Goal: Task Accomplishment & Management: Manage account settings

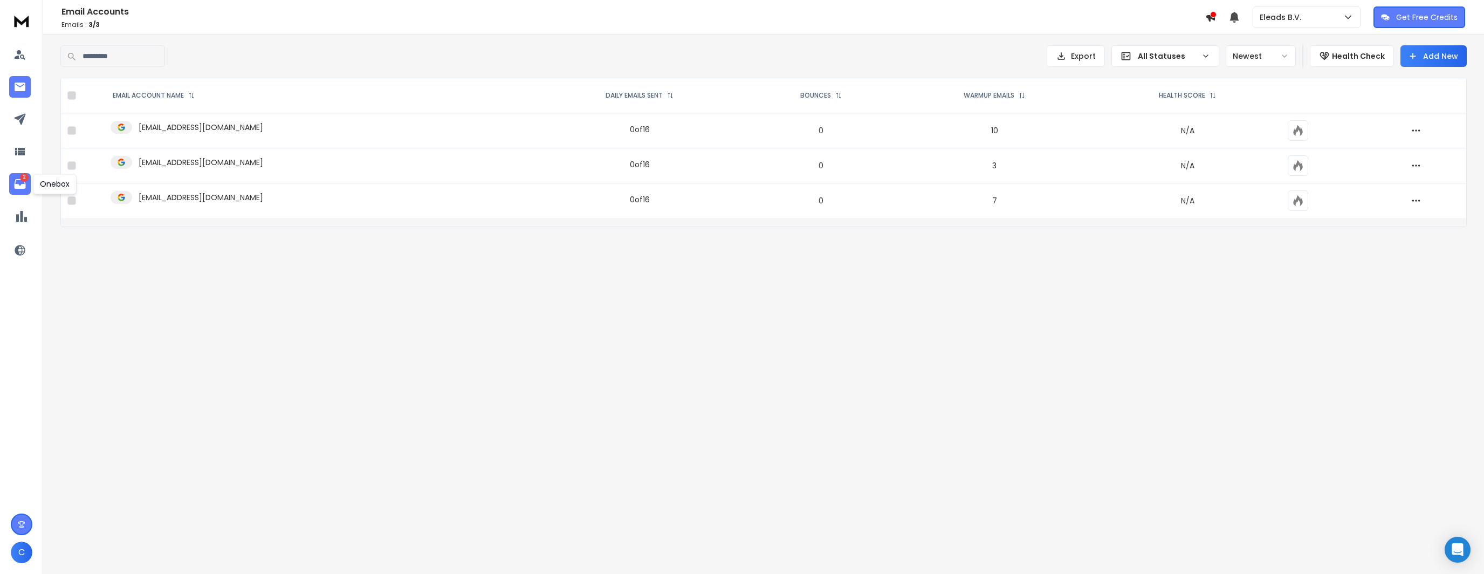
click at [24, 182] on p "2" at bounding box center [24, 177] width 9 height 9
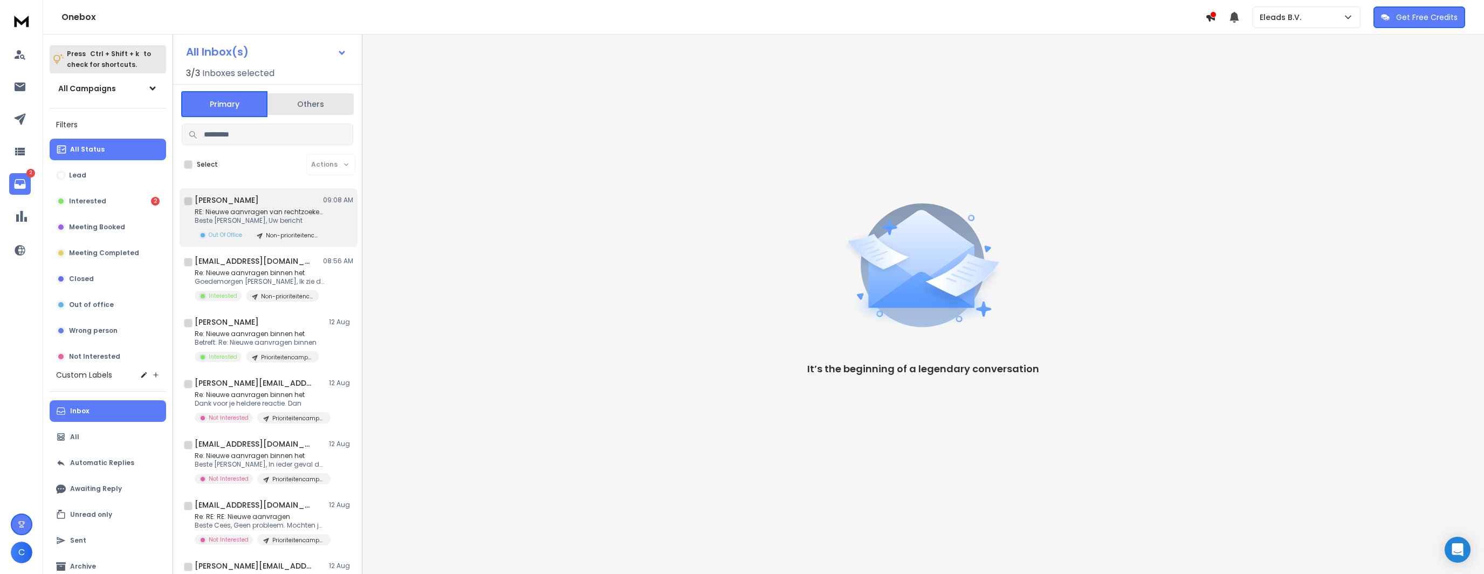
click at [263, 205] on div "[PERSON_NAME] 09:08 AM RE: Nieuwe aanvragen van rechtzoekenden Beste [PERSON_NA…" at bounding box center [274, 218] width 159 height 46
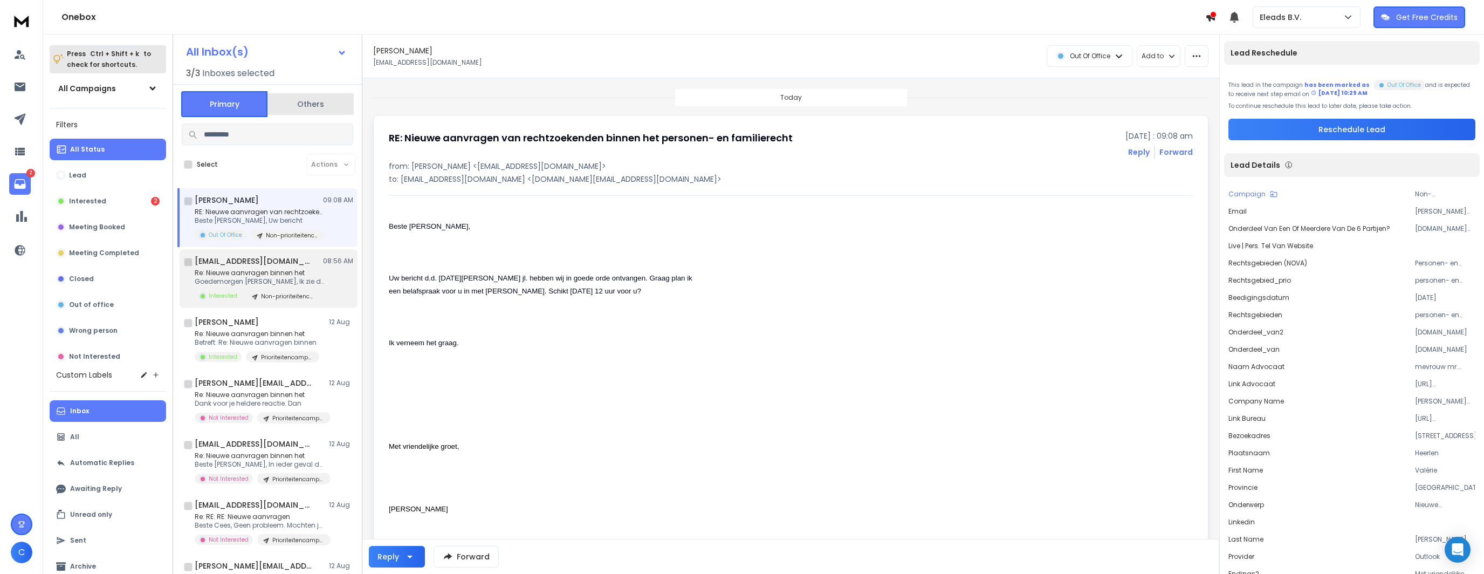
click at [347, 272] on div "Re: Nieuwe aanvragen binnen het Goedemorgen [PERSON_NAME], Ik zie dat je Intere…" at bounding box center [274, 285] width 159 height 33
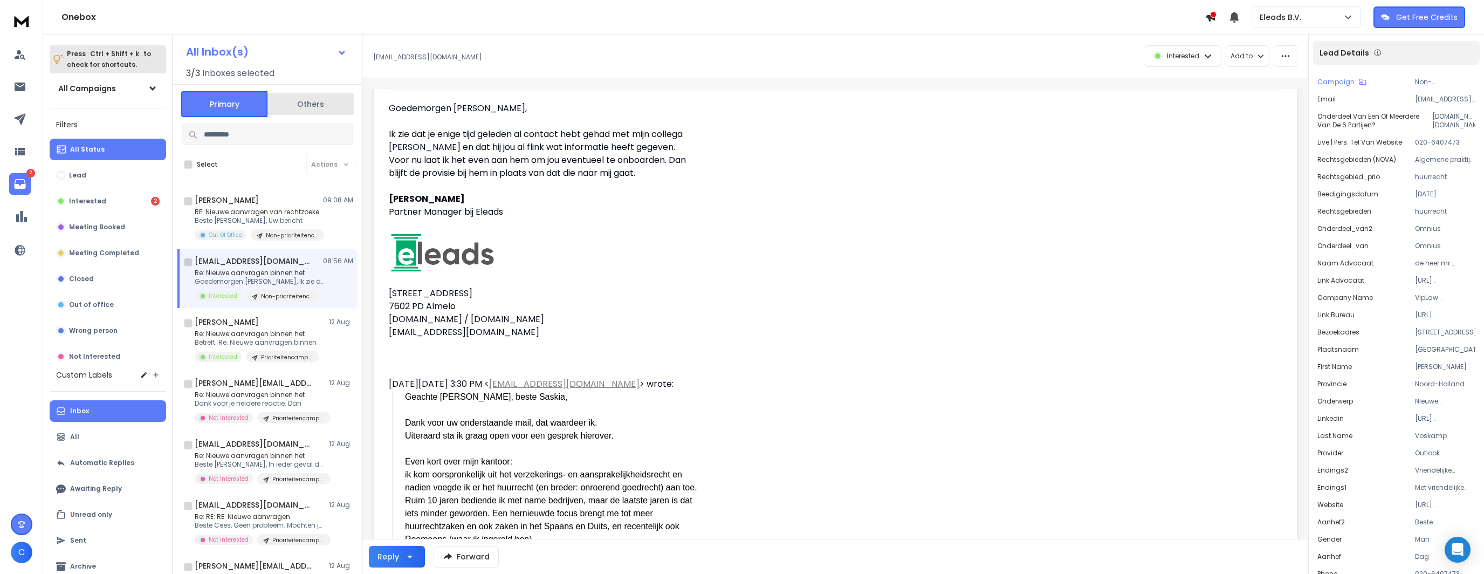
scroll to position [108, 0]
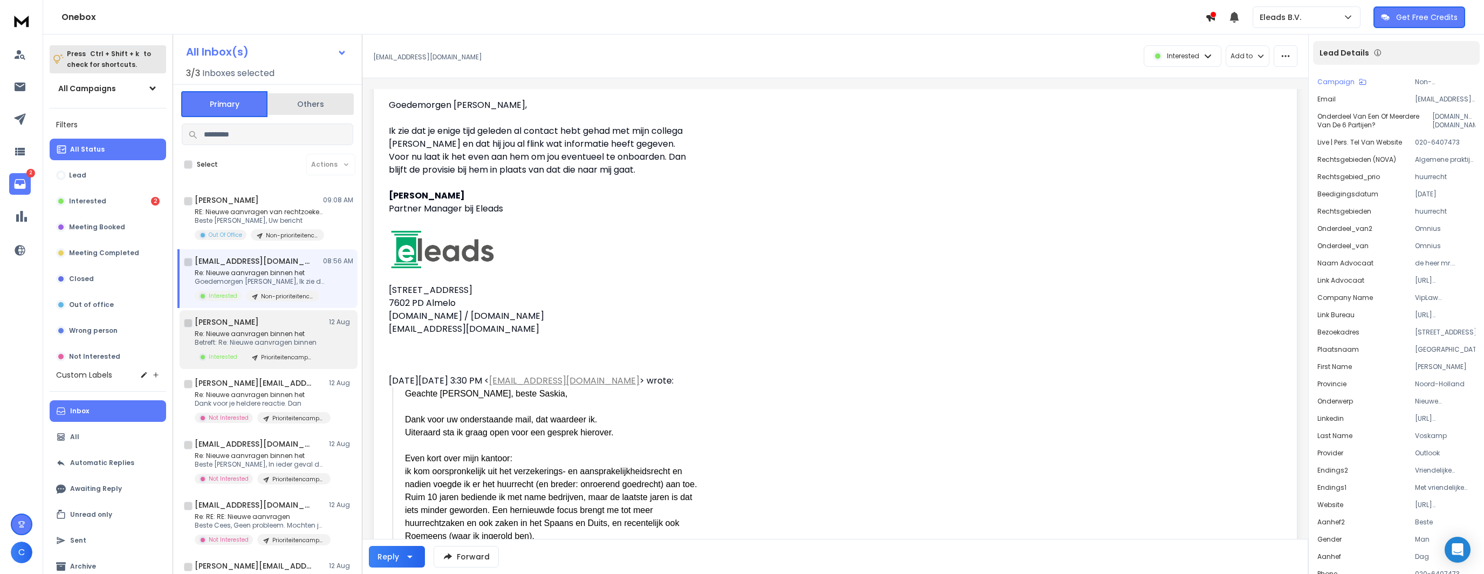
click at [285, 322] on div "[PERSON_NAME] [DATE]" at bounding box center [274, 322] width 159 height 11
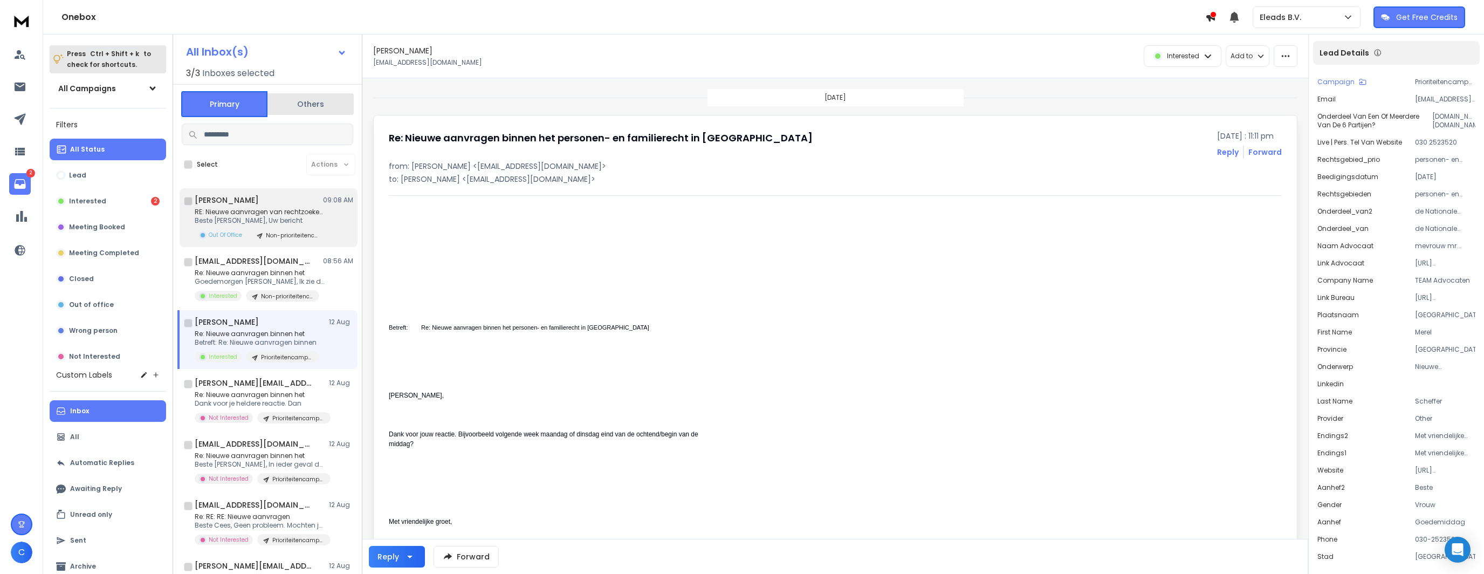
click at [267, 222] on p "Beste [PERSON_NAME], Uw bericht" at bounding box center [259, 220] width 129 height 9
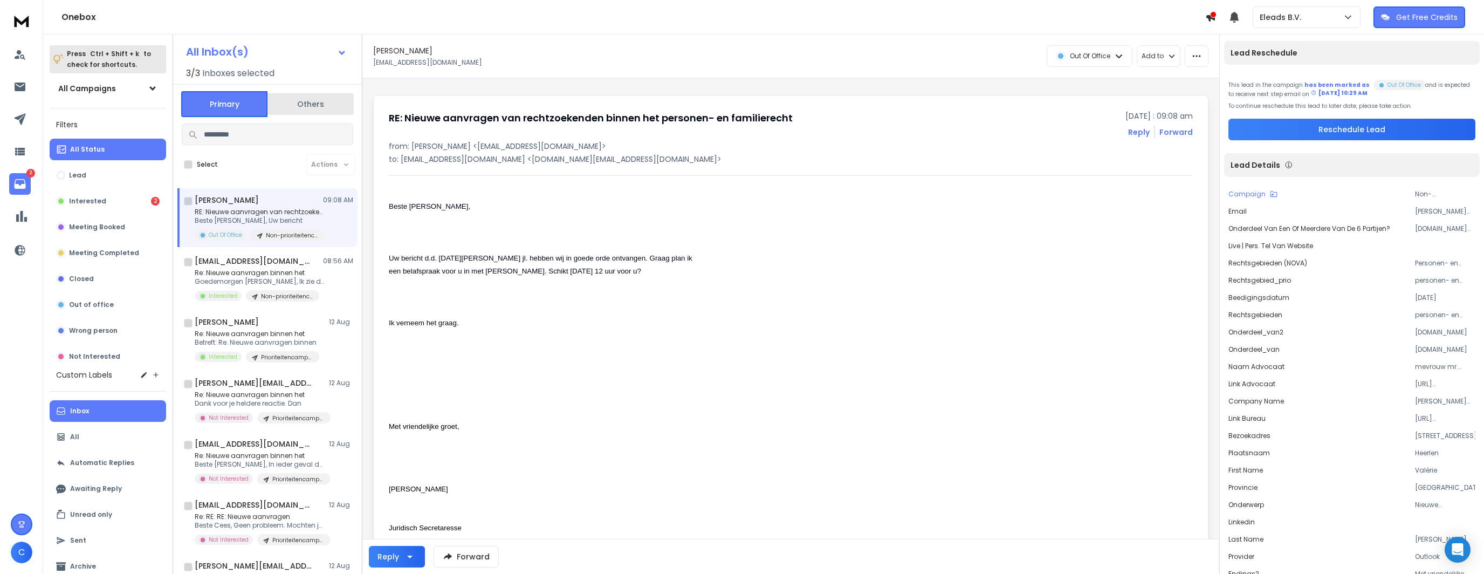
scroll to position [0, 0]
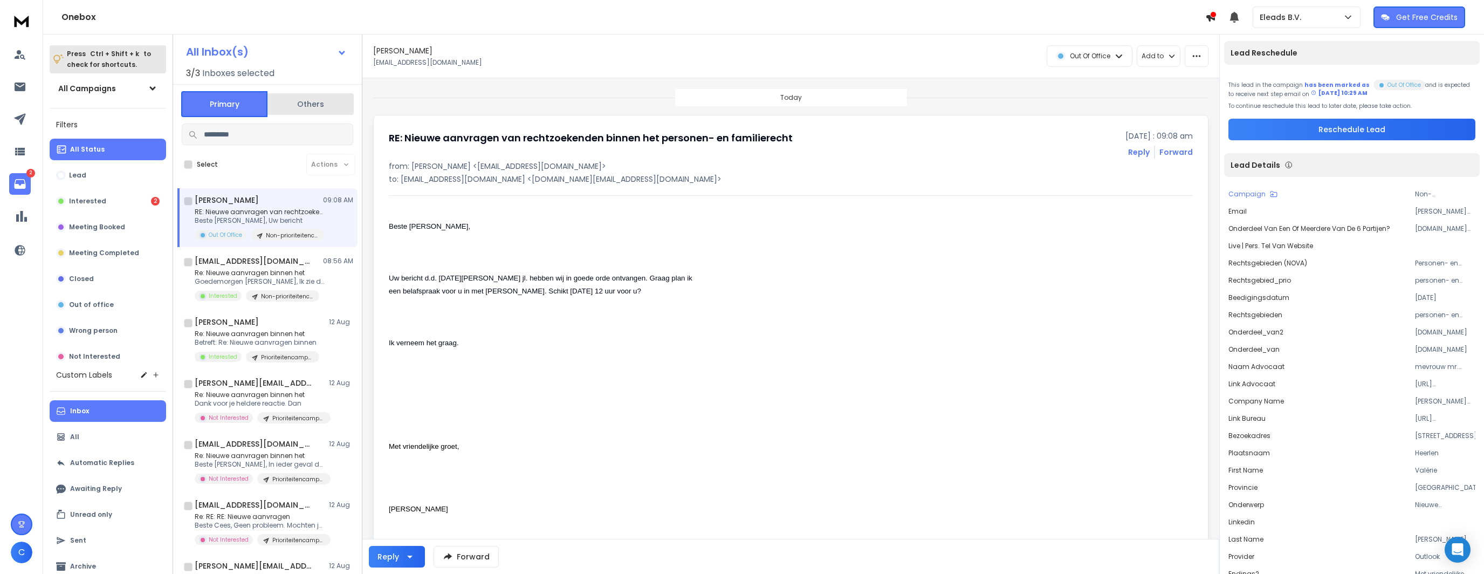
click at [1438, 404] on p "[PERSON_NAME] Advocaten BV" at bounding box center [1445, 401] width 60 height 9
click at [1201, 59] on icon "button" at bounding box center [1197, 56] width 10 height 10
click at [1182, 82] on div "Mark as unread" at bounding box center [1167, 80] width 72 height 11
click at [1108, 51] on div "Out Of Office" at bounding box center [1089, 56] width 85 height 20
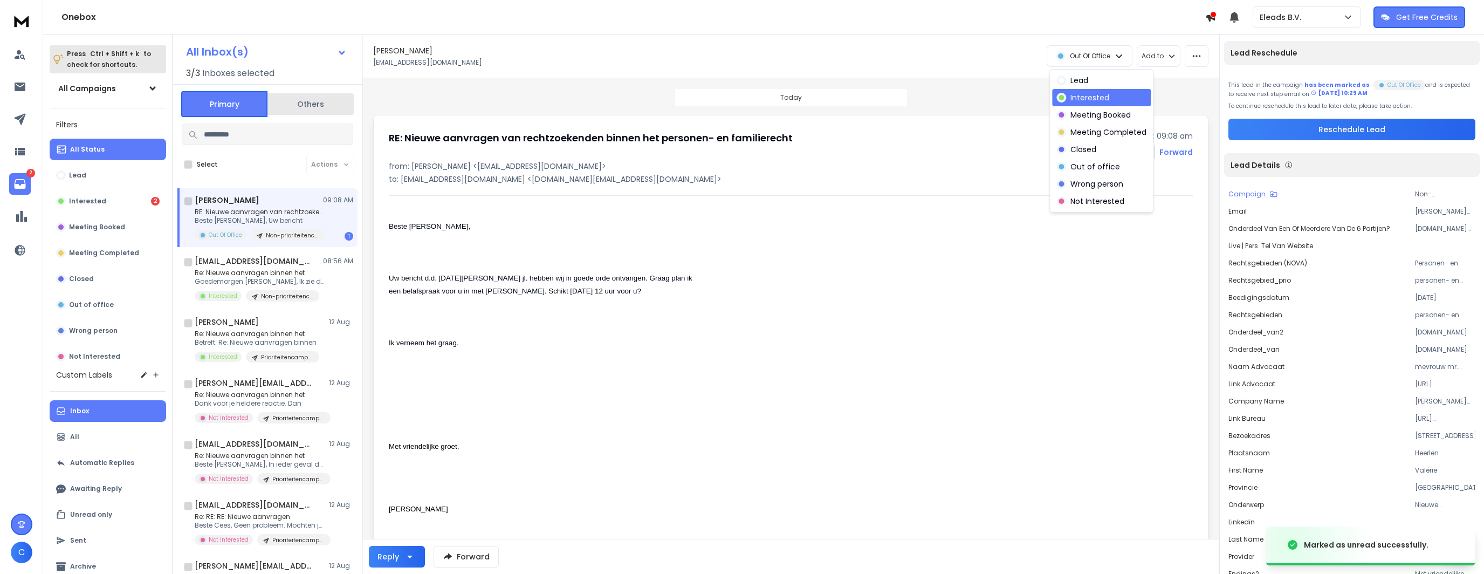
click at [1092, 94] on p "Interested" at bounding box center [1089, 97] width 39 height 11
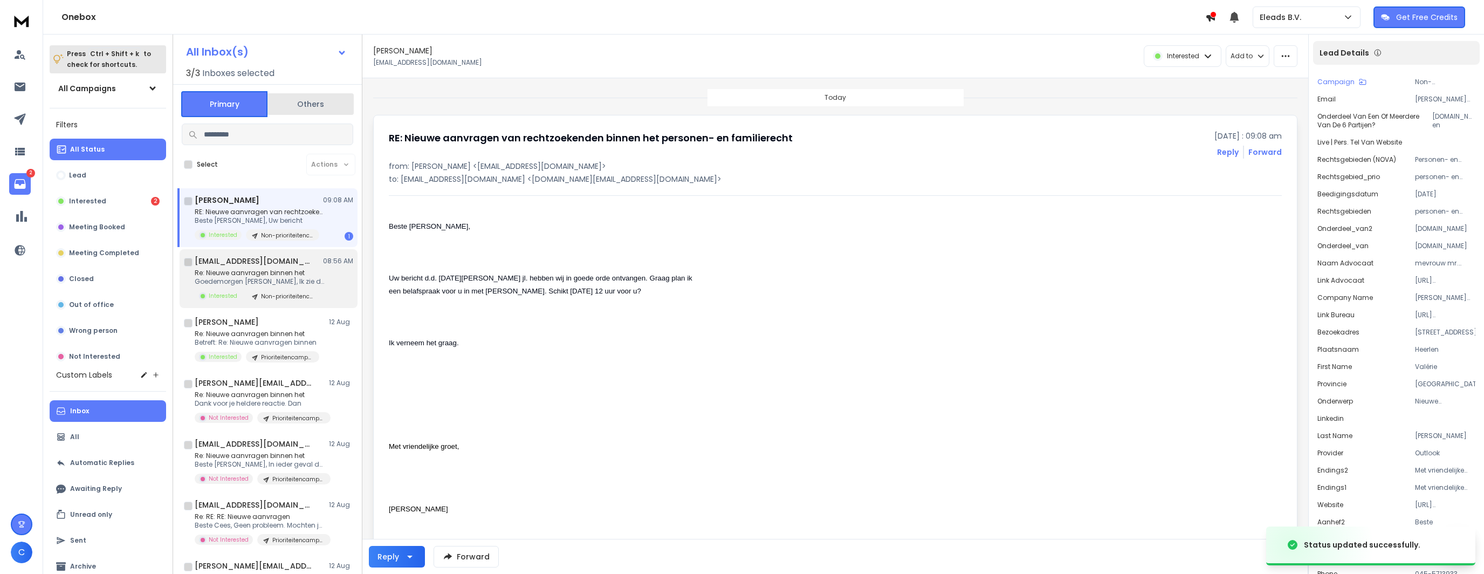
click at [280, 273] on p "Re: Nieuwe aanvragen binnen het" at bounding box center [259, 273] width 129 height 9
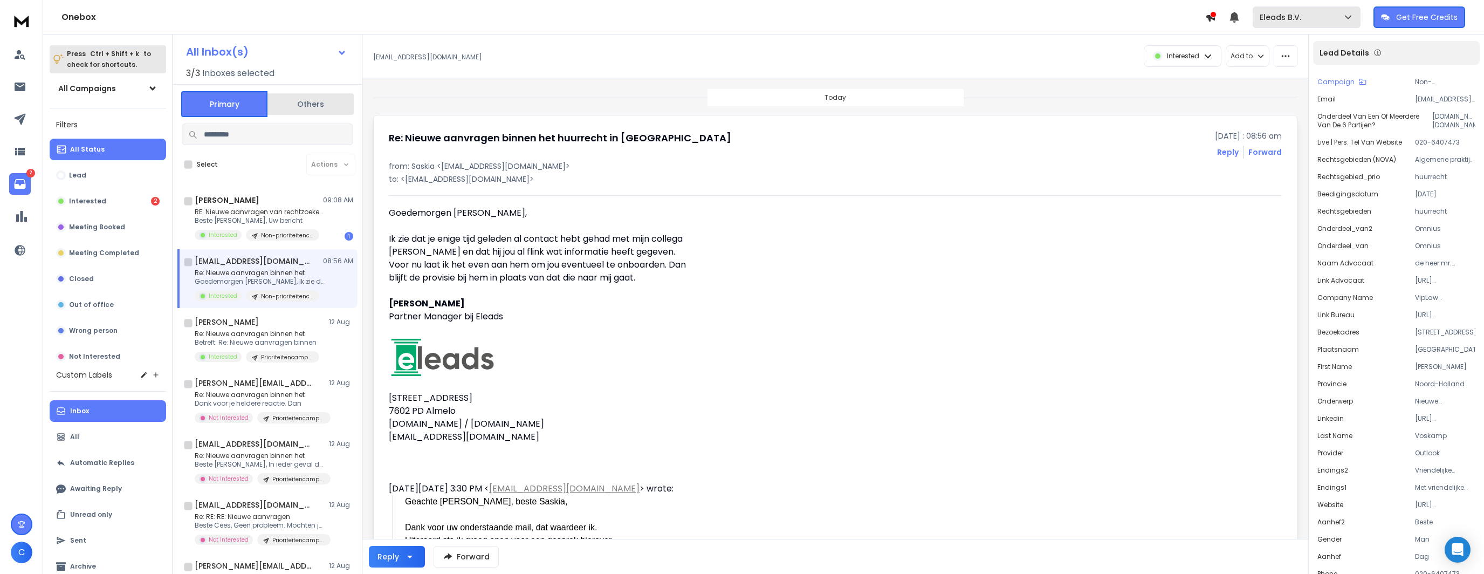
click at [1298, 16] on p "Eleads B.V." at bounding box center [1283, 17] width 46 height 11
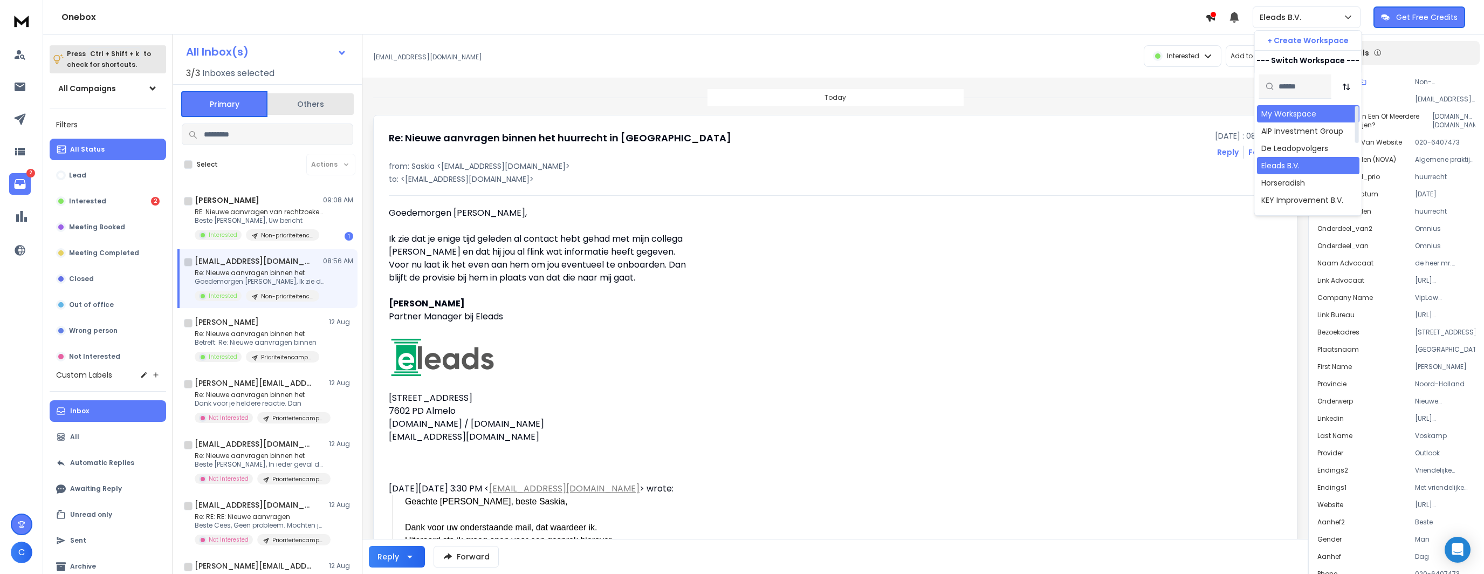
click at [1278, 109] on div "My Workspace" at bounding box center [1288, 113] width 55 height 11
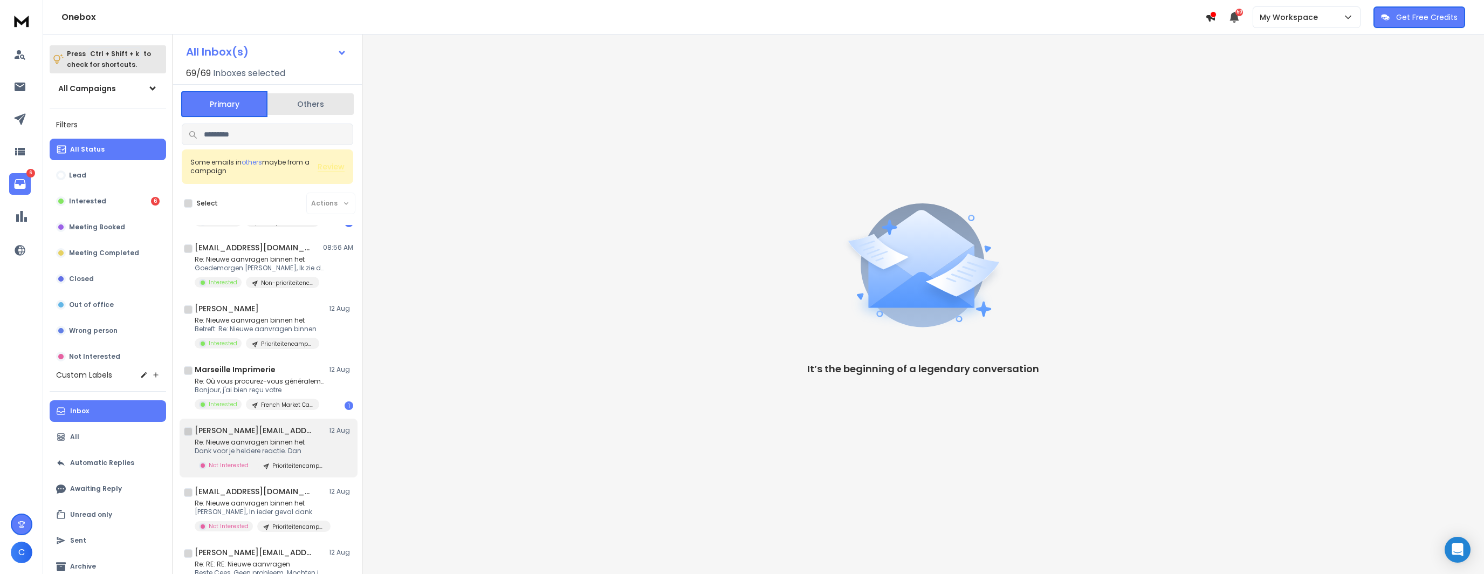
scroll to position [54, 0]
click at [271, 382] on p "Re: Où vous procurez-vous généralement" at bounding box center [259, 379] width 129 height 9
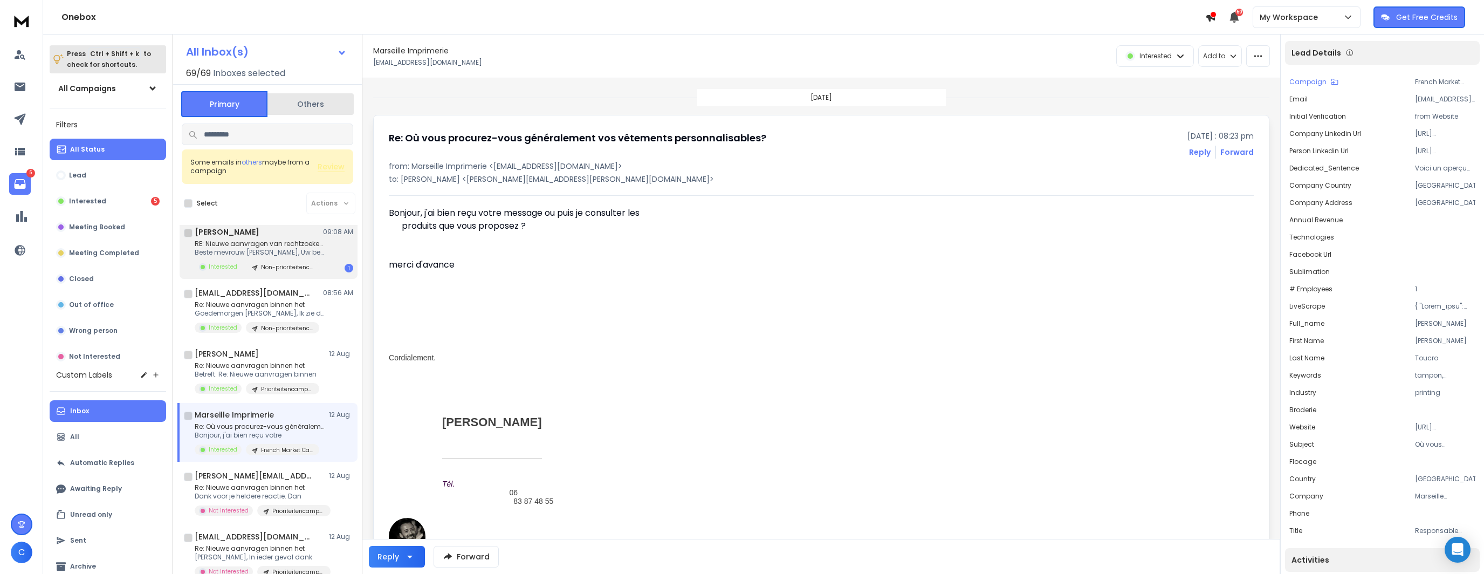
scroll to position [0, 0]
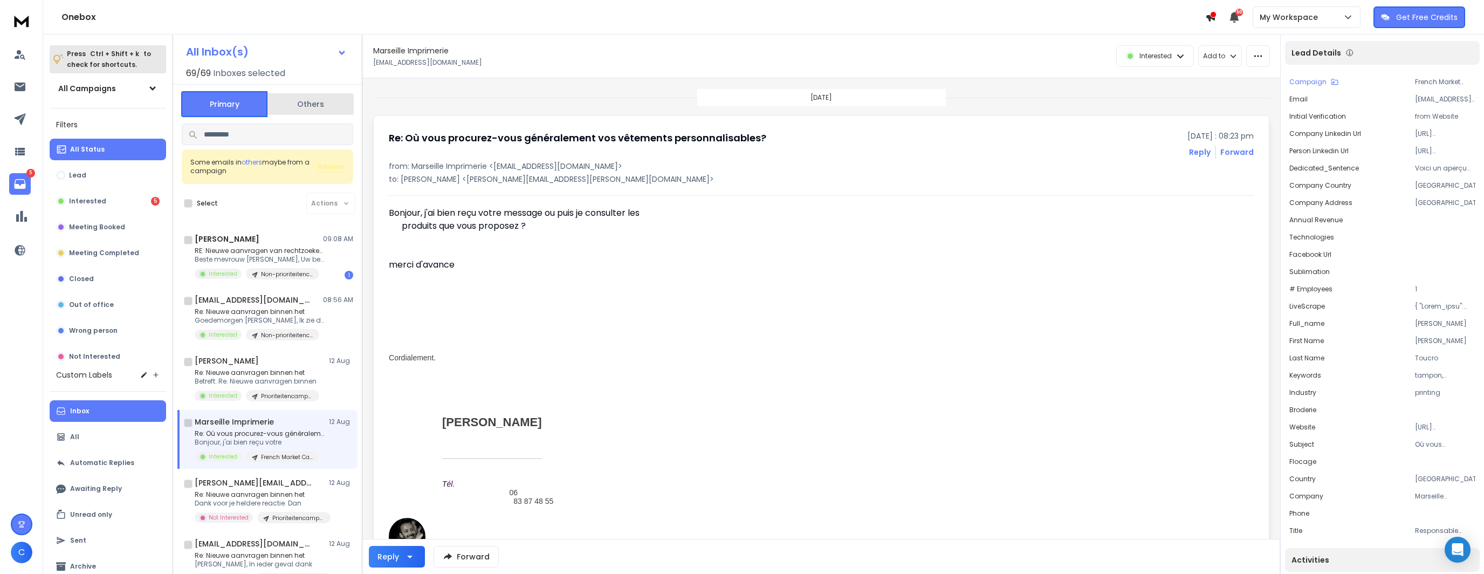
drag, startPoint x: 287, startPoint y: 424, endPoint x: 426, endPoint y: 4, distance: 442.4
click at [287, 424] on div "Marseille Imprimerie 12 Aug" at bounding box center [274, 421] width 159 height 11
click at [1252, 54] on button "button" at bounding box center [1258, 56] width 24 height 22
click at [1250, 78] on div "Mark as unread" at bounding box center [1228, 80] width 72 height 11
click at [113, 203] on button "Interested 5" at bounding box center [108, 201] width 116 height 22
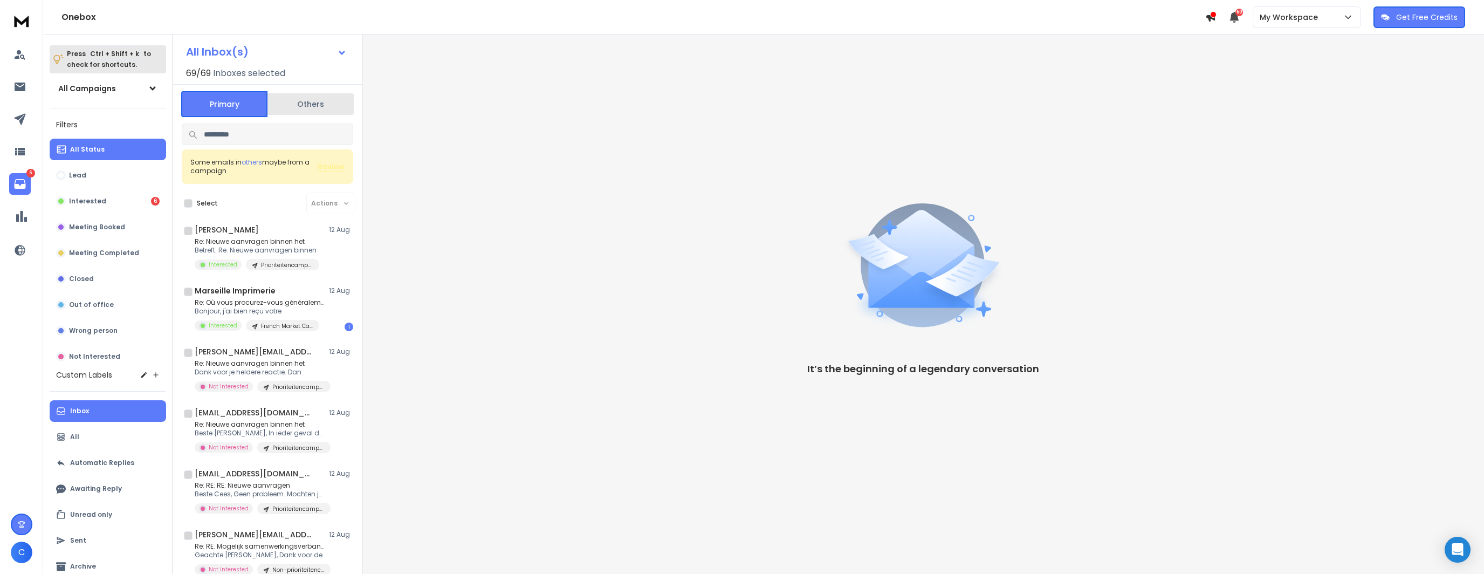
scroll to position [162, 0]
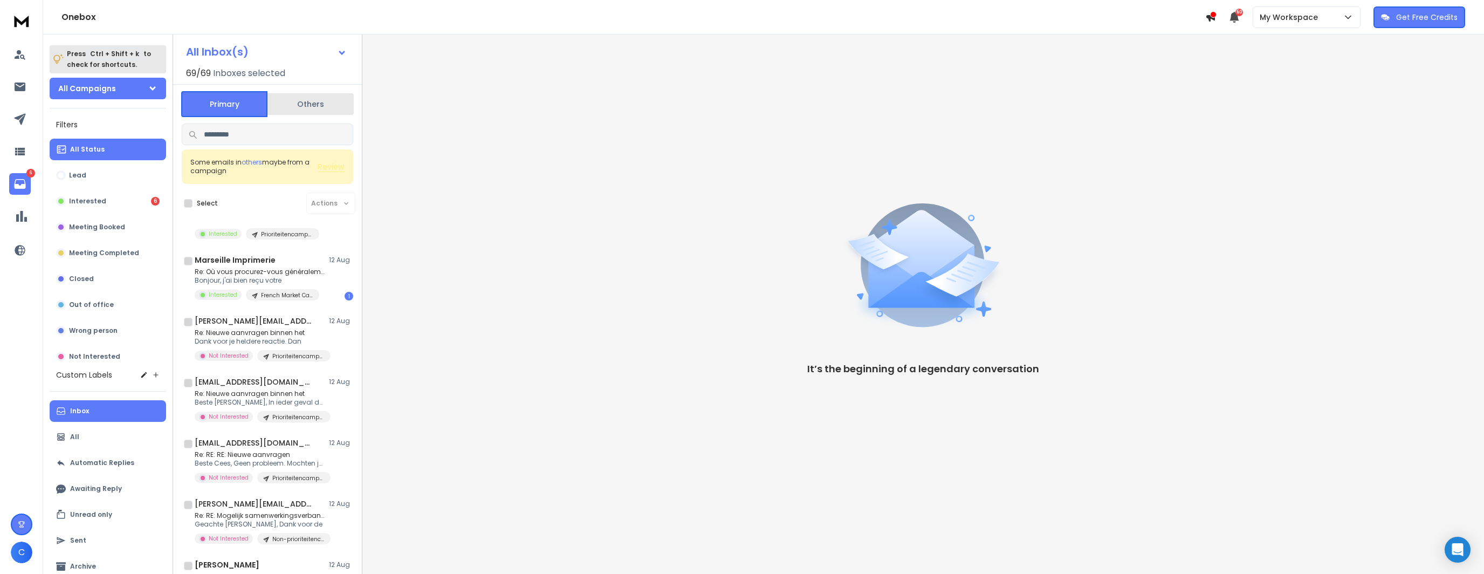
click at [87, 92] on h1 "All Campaigns" at bounding box center [87, 88] width 58 height 11
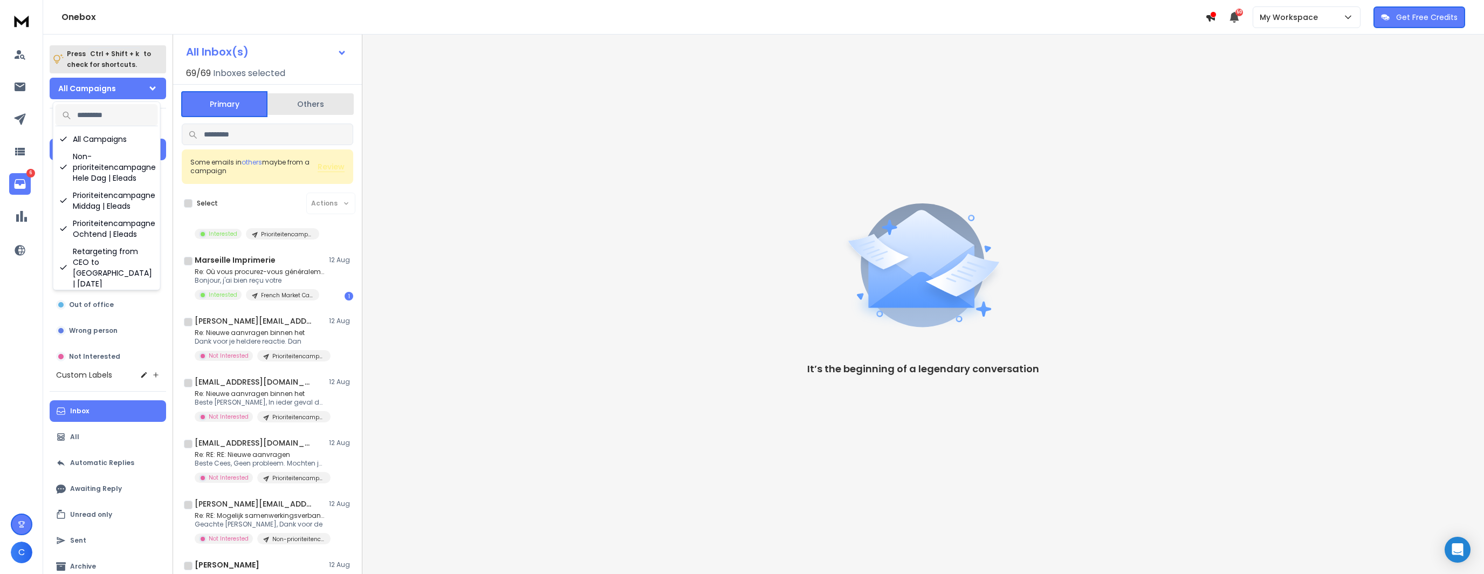
click at [93, 93] on h1 "All Campaigns" at bounding box center [87, 88] width 58 height 11
click at [1322, 13] on div "My Workspace" at bounding box center [1307, 17] width 94 height 11
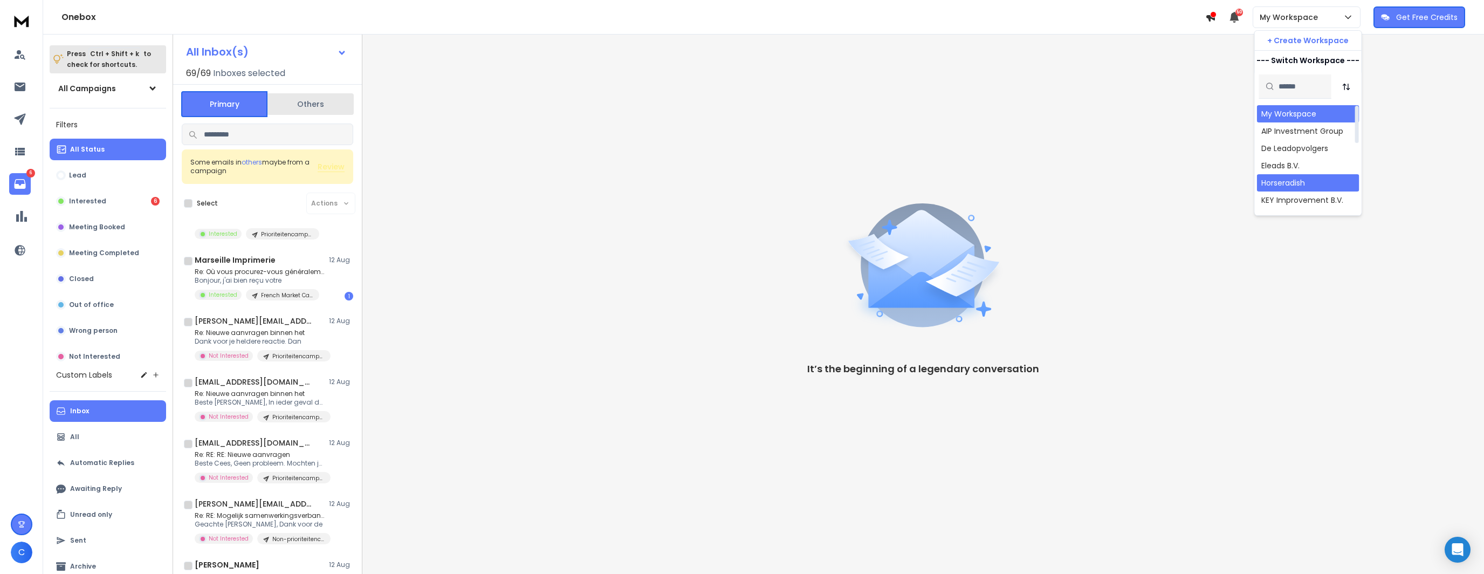
click at [1289, 185] on div "Horseradish" at bounding box center [1283, 182] width 44 height 11
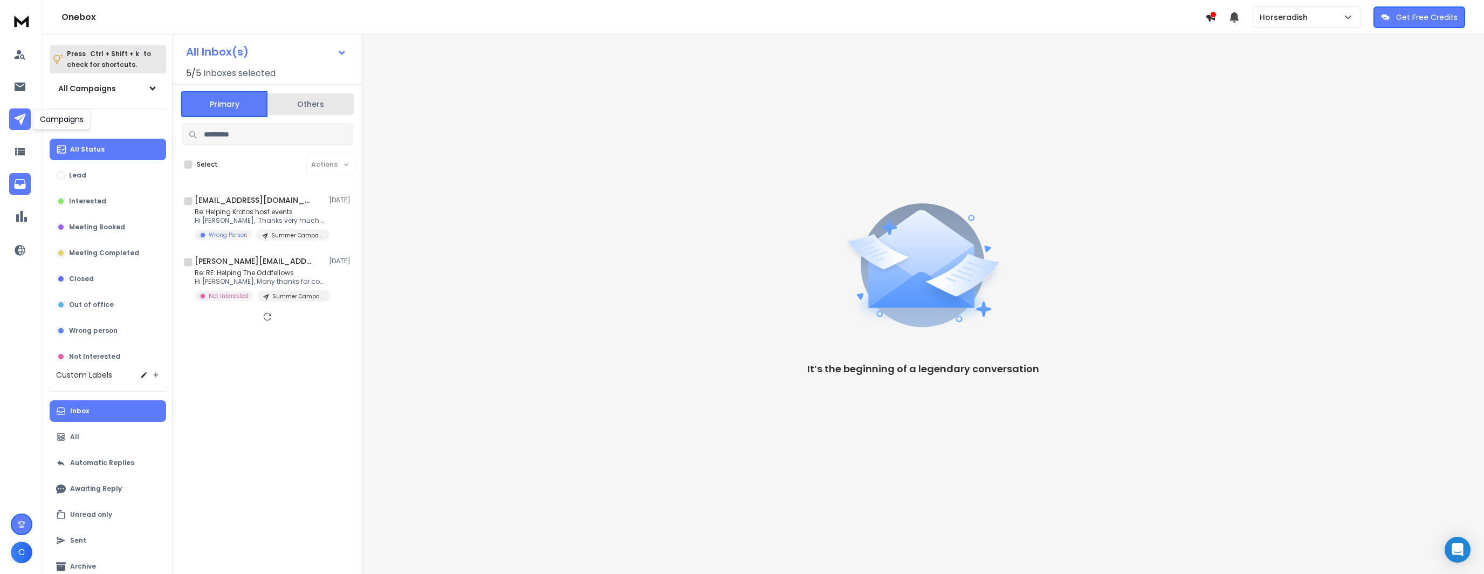
click at [12, 121] on link at bounding box center [20, 119] width 22 height 22
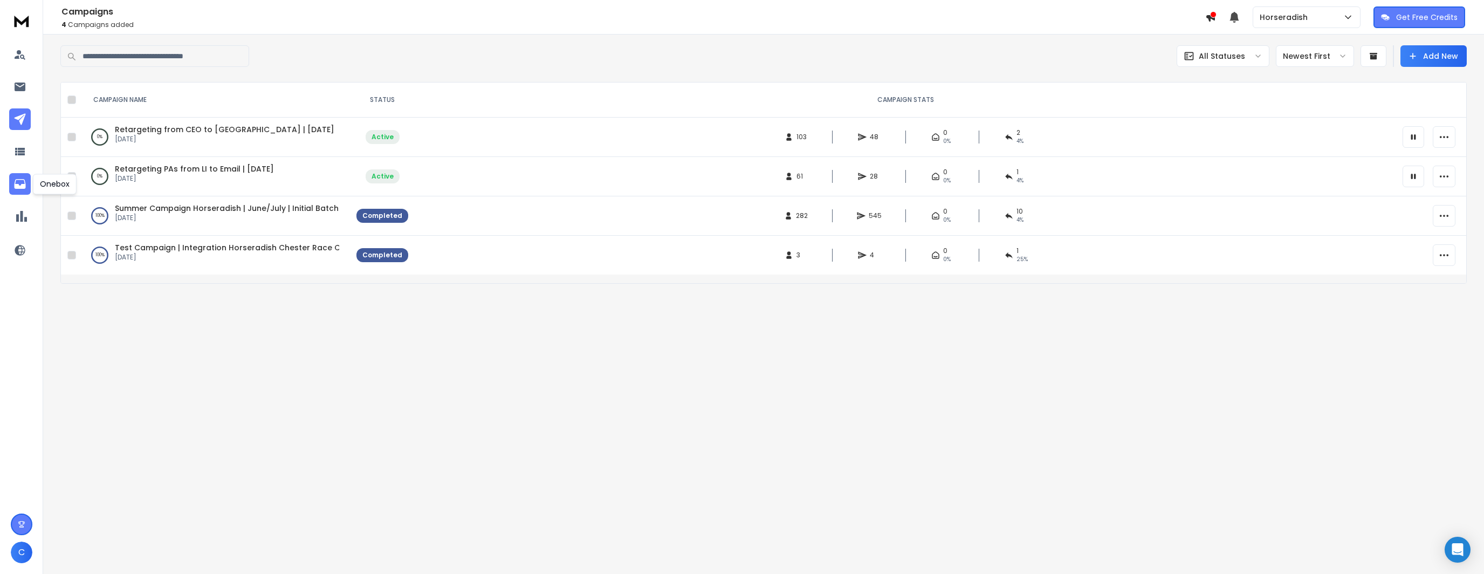
click at [19, 181] on icon at bounding box center [19, 183] width 13 height 13
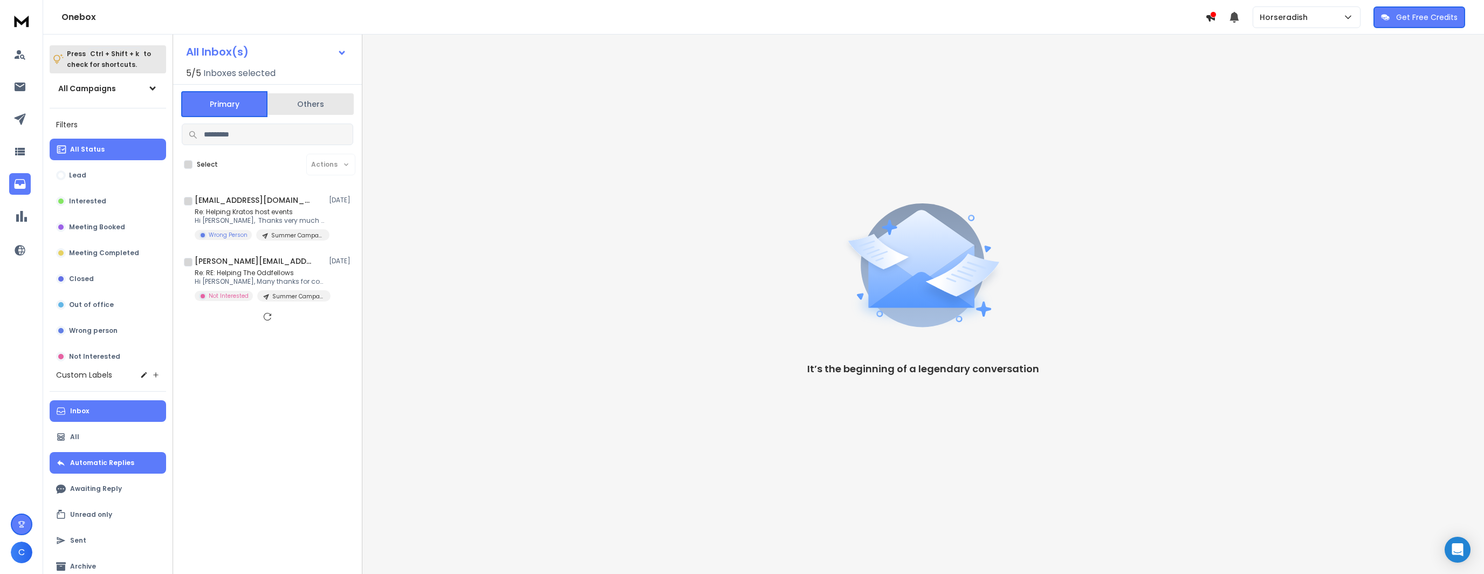
click at [104, 466] on p "Automatic Replies" at bounding box center [102, 462] width 64 height 9
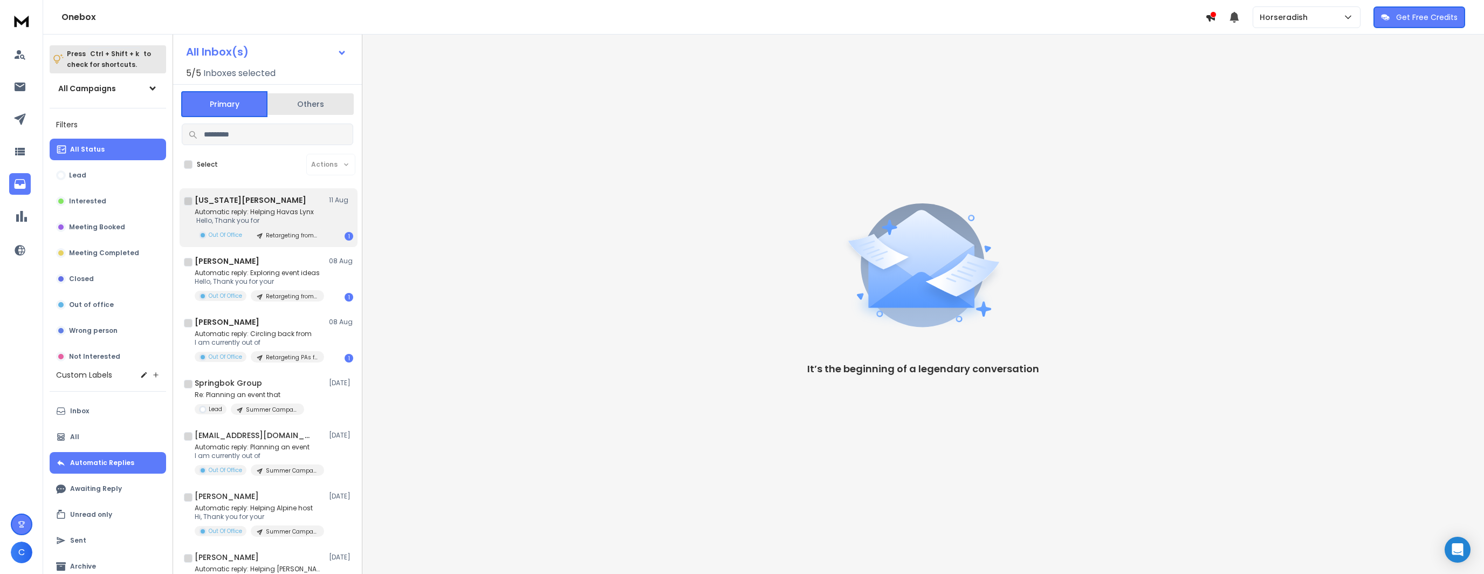
click at [286, 211] on p "Automatic reply: Helping Havas Lynx" at bounding box center [259, 212] width 129 height 9
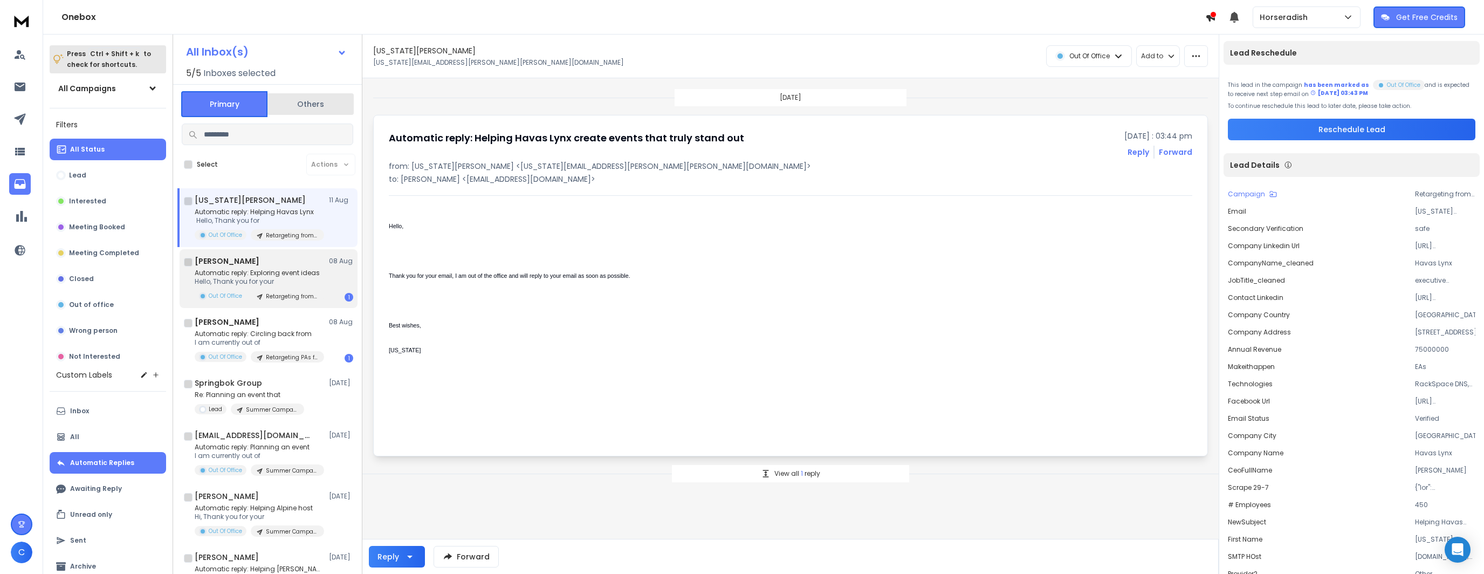
click at [257, 267] on div "Davis 08 Aug Automatic reply: Exploring event ideas Hello, Thank you for your O…" at bounding box center [274, 279] width 159 height 46
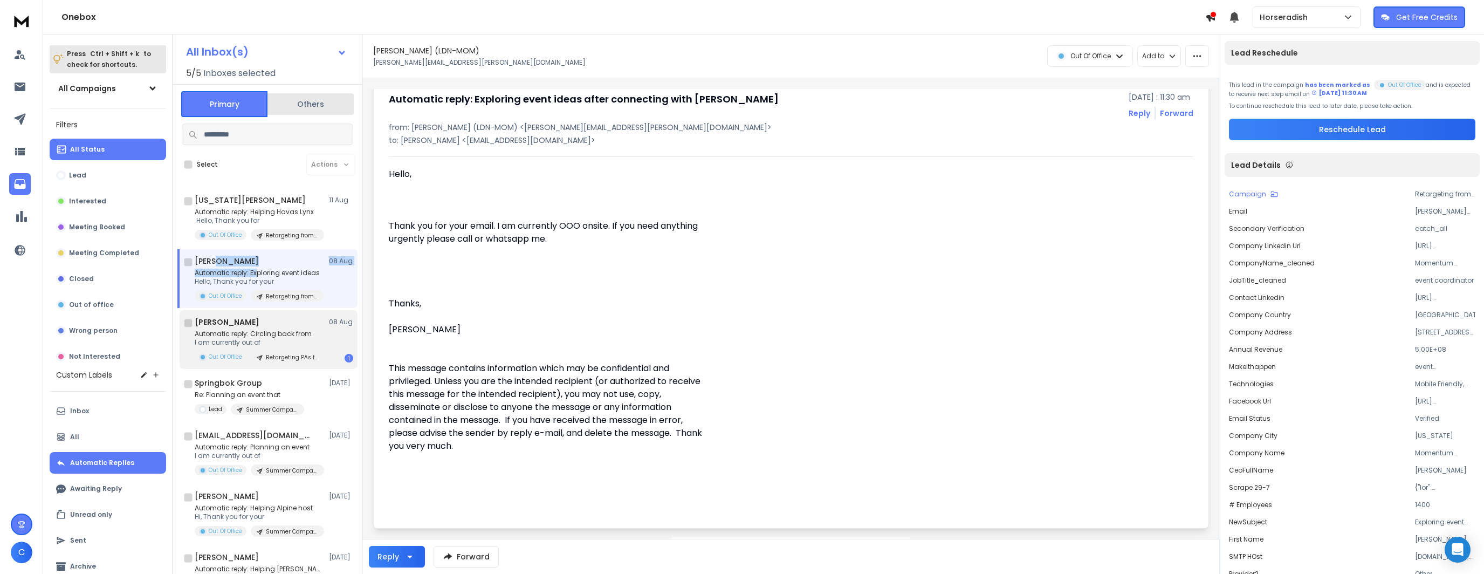
scroll to position [38, 0]
click at [292, 339] on p "I am currently out of" at bounding box center [259, 342] width 129 height 9
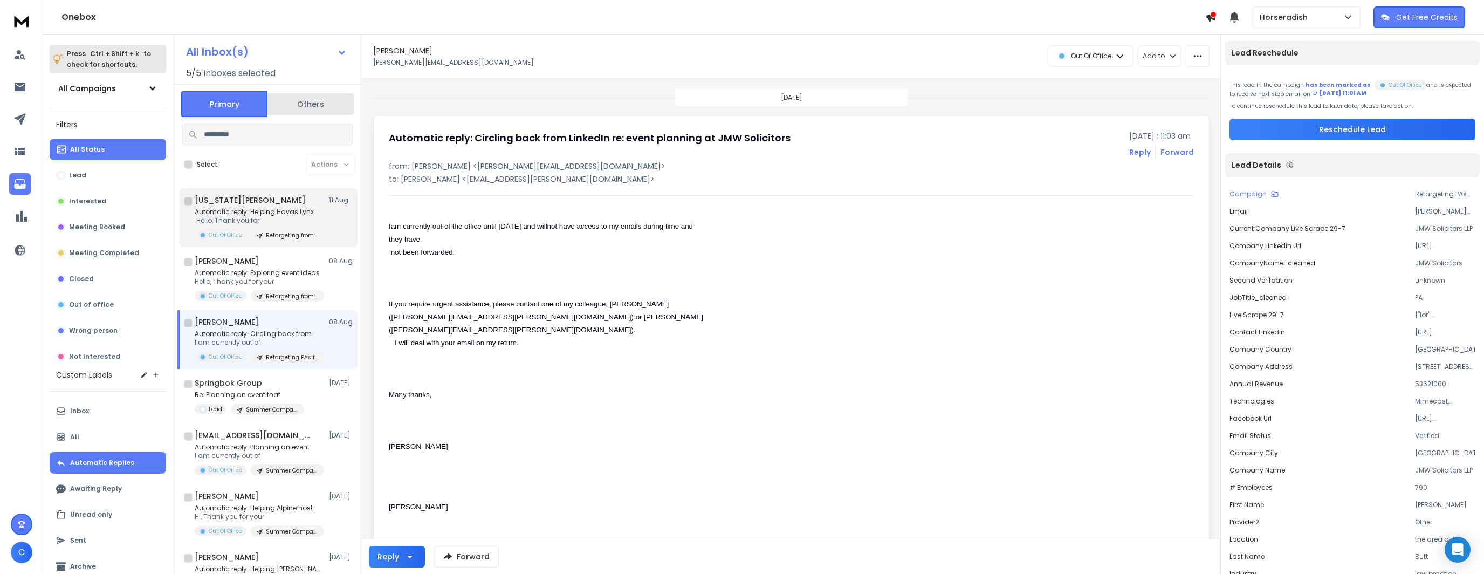
click at [252, 215] on p "Automatic reply: Helping Havas Lynx" at bounding box center [259, 212] width 129 height 9
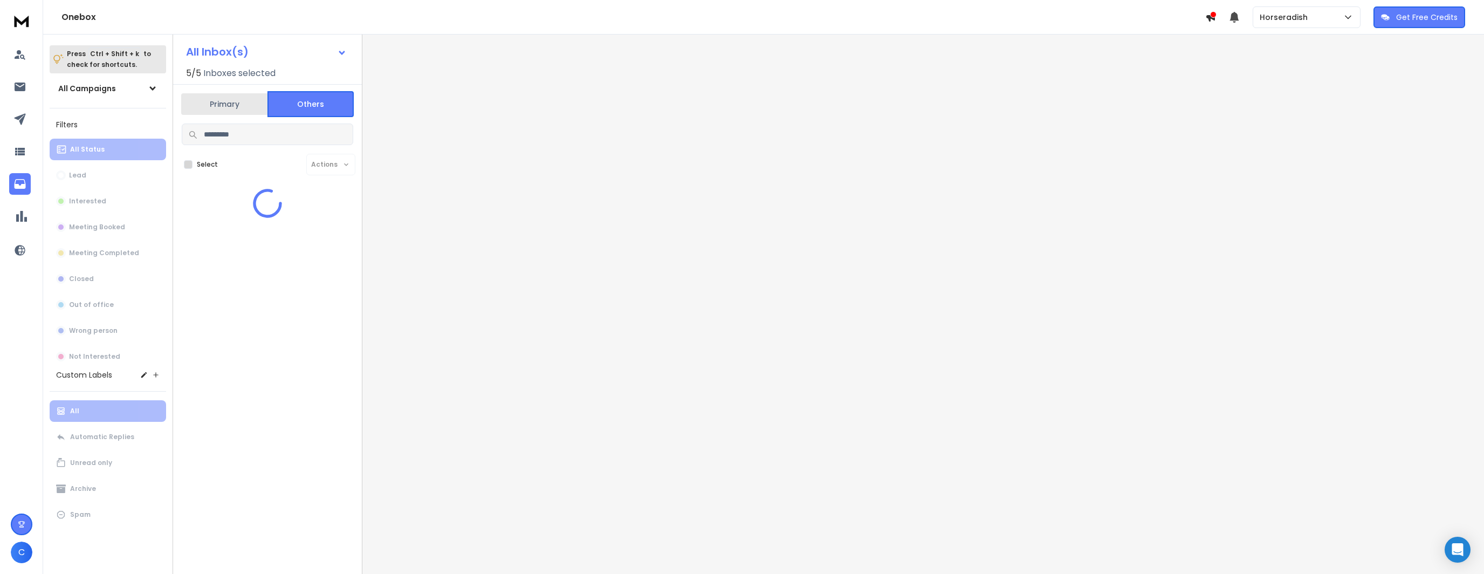
click at [314, 109] on button "Others" at bounding box center [310, 104] width 86 height 26
click at [212, 114] on button "Primary" at bounding box center [224, 104] width 86 height 26
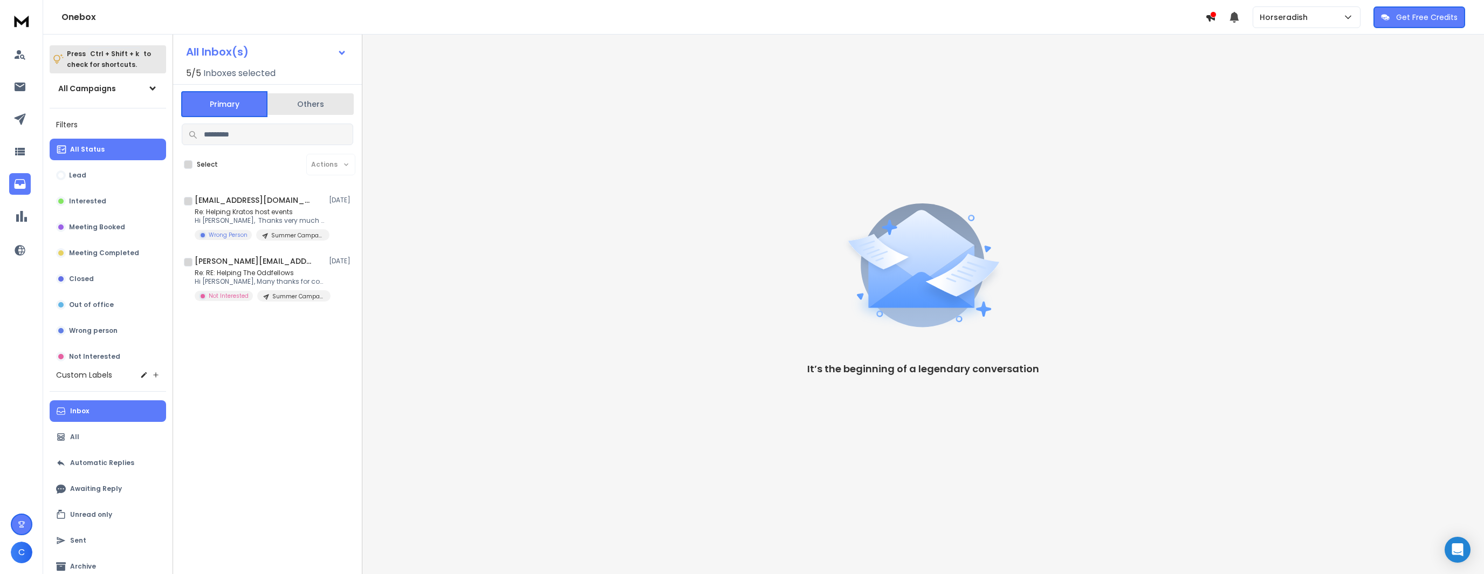
click at [286, 111] on button "Others" at bounding box center [310, 104] width 86 height 24
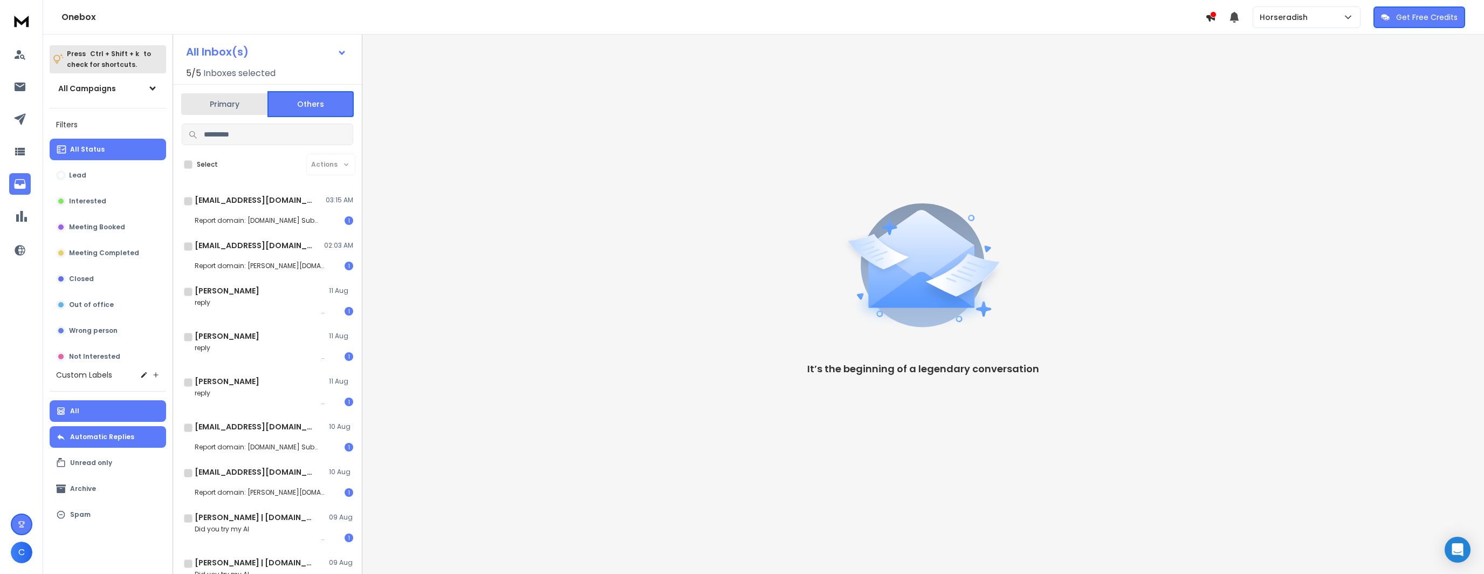
click at [91, 438] on p "Automatic Replies" at bounding box center [102, 437] width 64 height 9
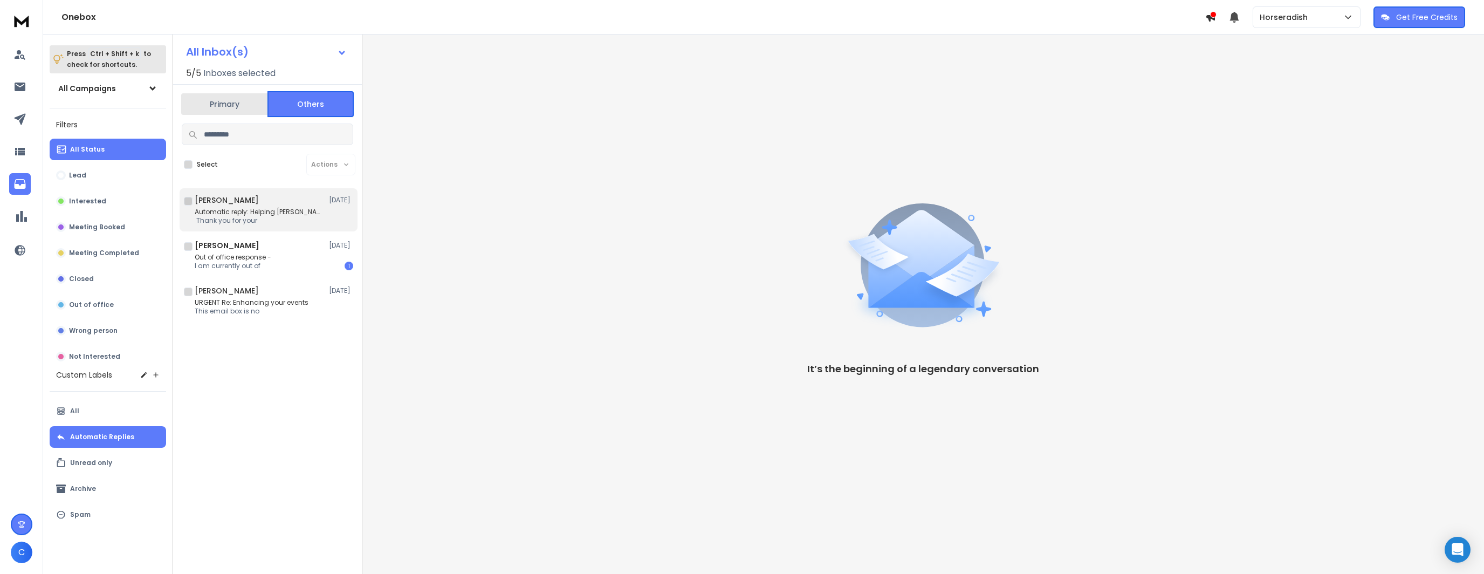
click at [270, 220] on p "﻿ Thank you for your" at bounding box center [259, 220] width 129 height 9
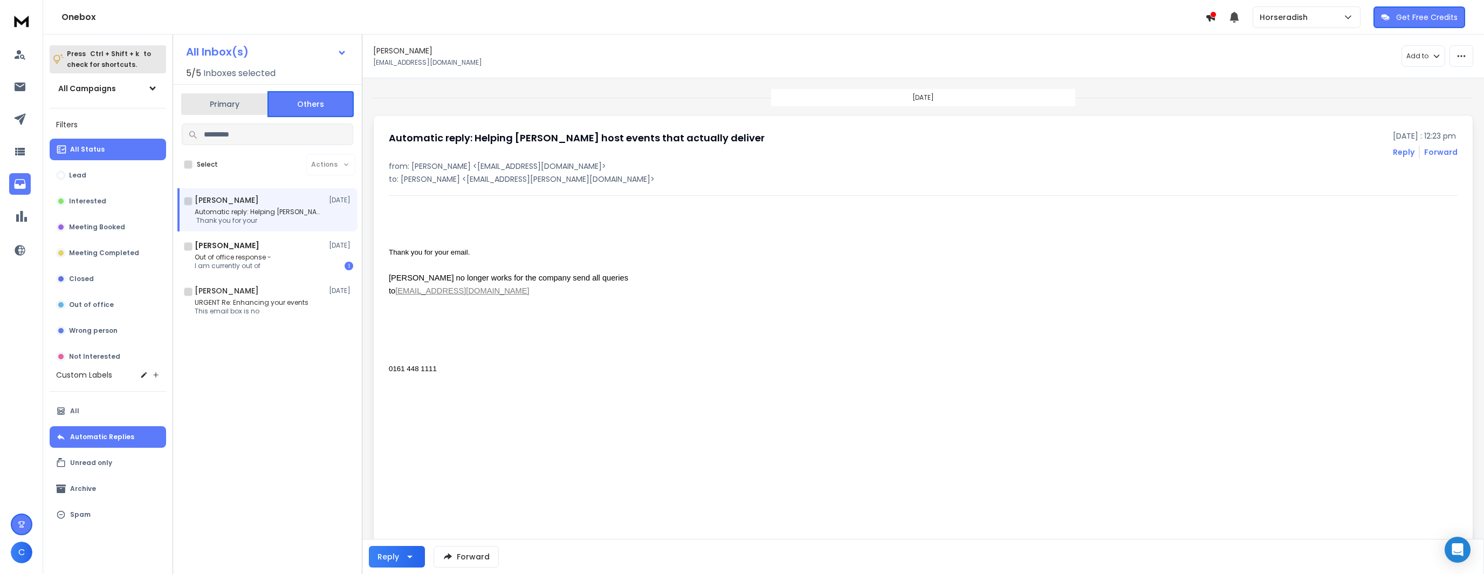
click at [246, 114] on button "Primary" at bounding box center [224, 104] width 86 height 24
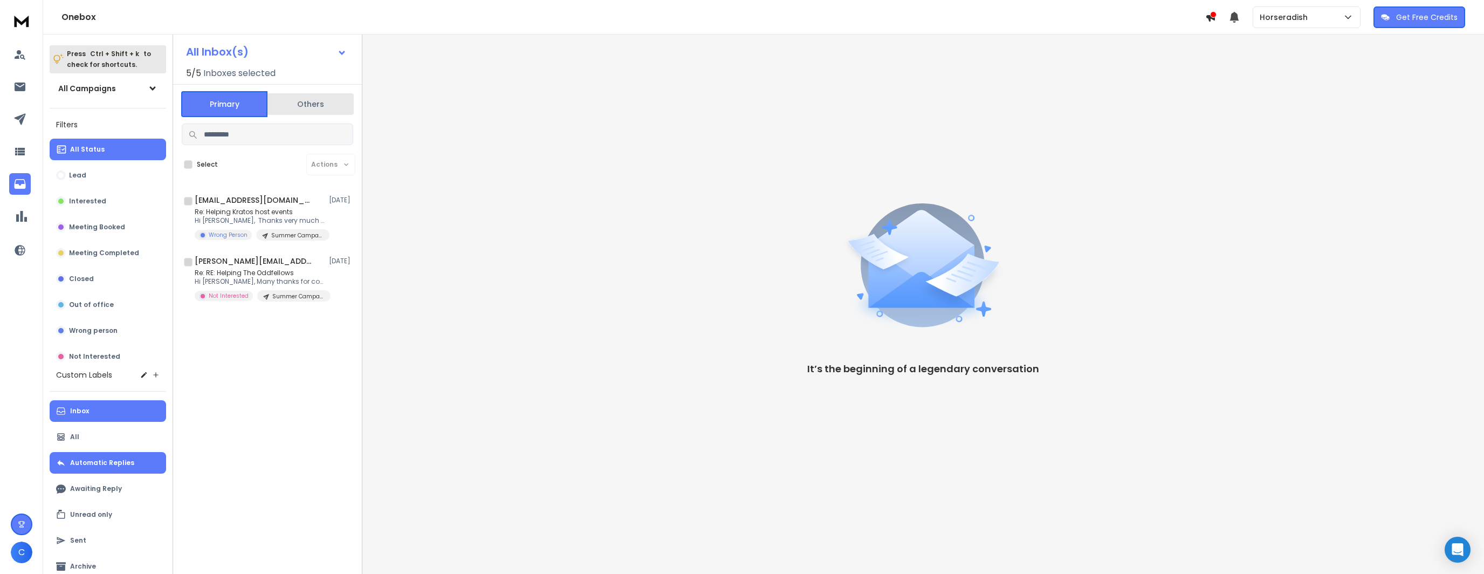
click at [77, 466] on p "Automatic Replies" at bounding box center [102, 462] width 64 height 9
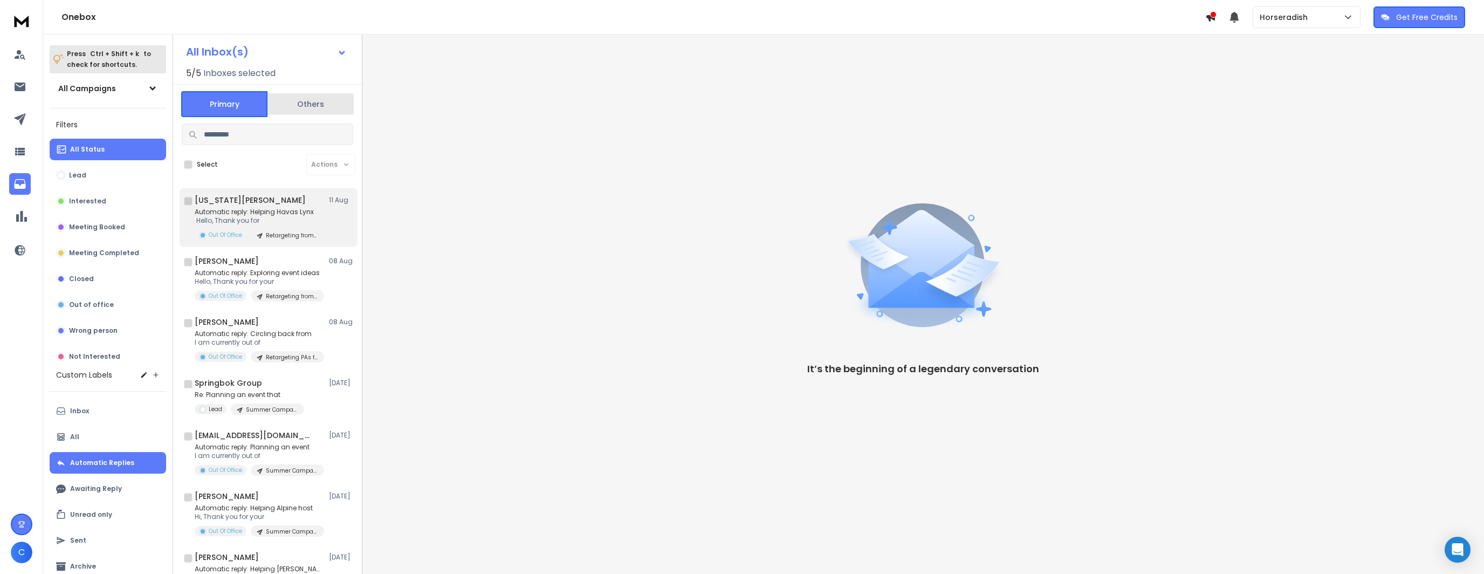
click at [302, 197] on div "Georgia James 11 Aug" at bounding box center [274, 200] width 159 height 11
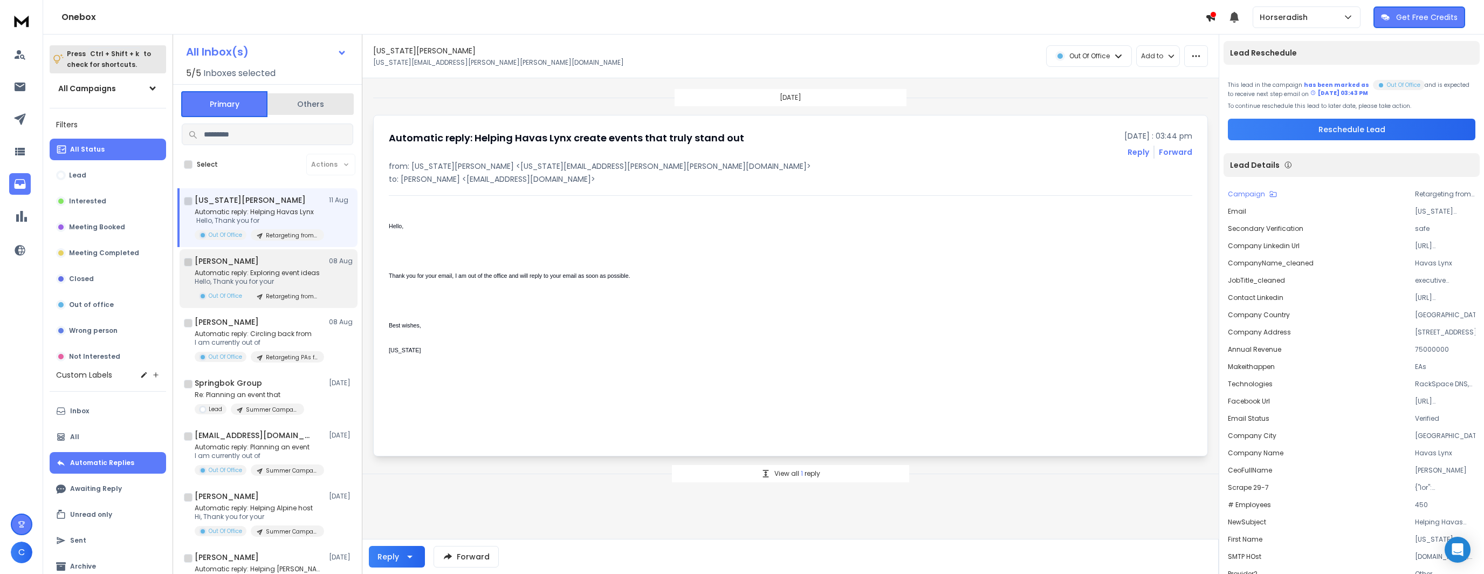
click at [284, 270] on p "Automatic reply: Exploring event ideas" at bounding box center [259, 273] width 129 height 9
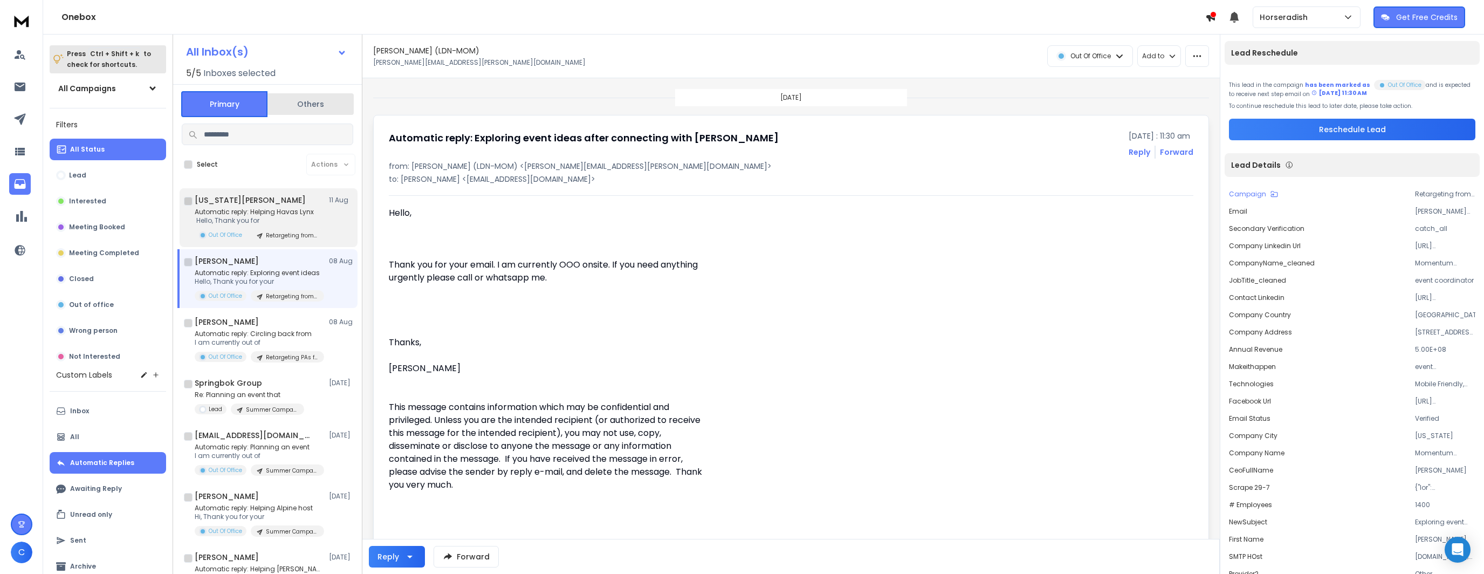
click at [294, 214] on p "Automatic reply: Helping Havas Lynx" at bounding box center [259, 212] width 129 height 9
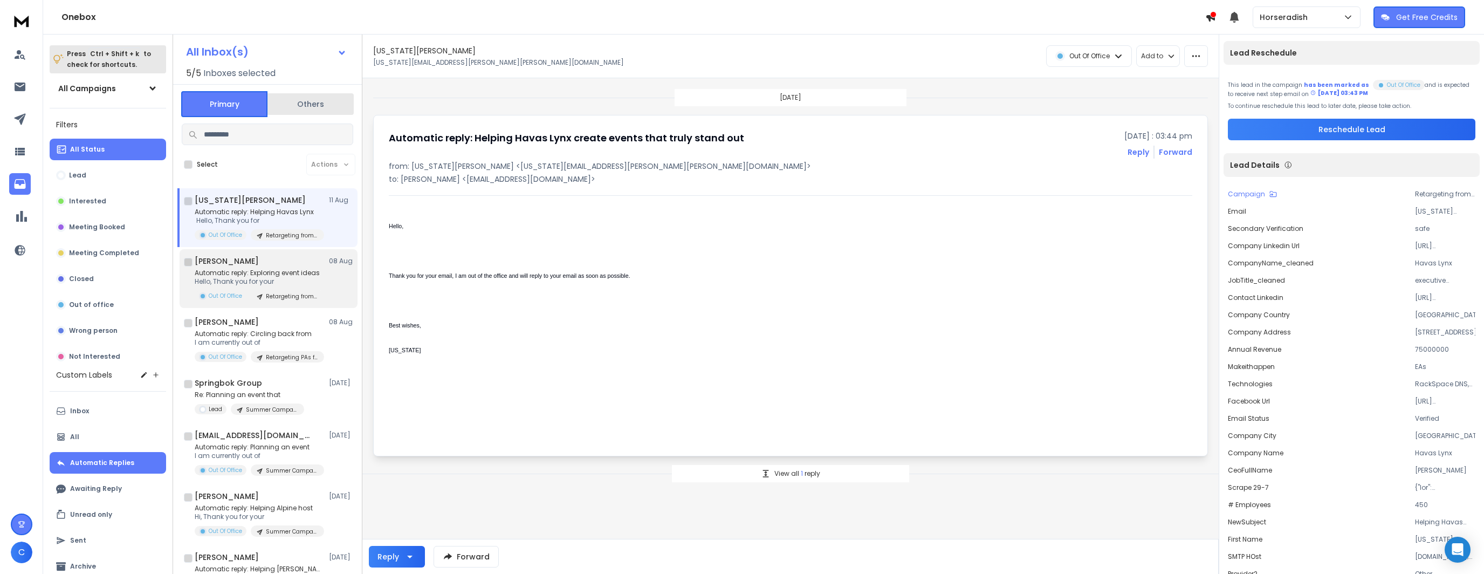
click at [280, 281] on p "Hello, Thank you for your" at bounding box center [259, 281] width 129 height 9
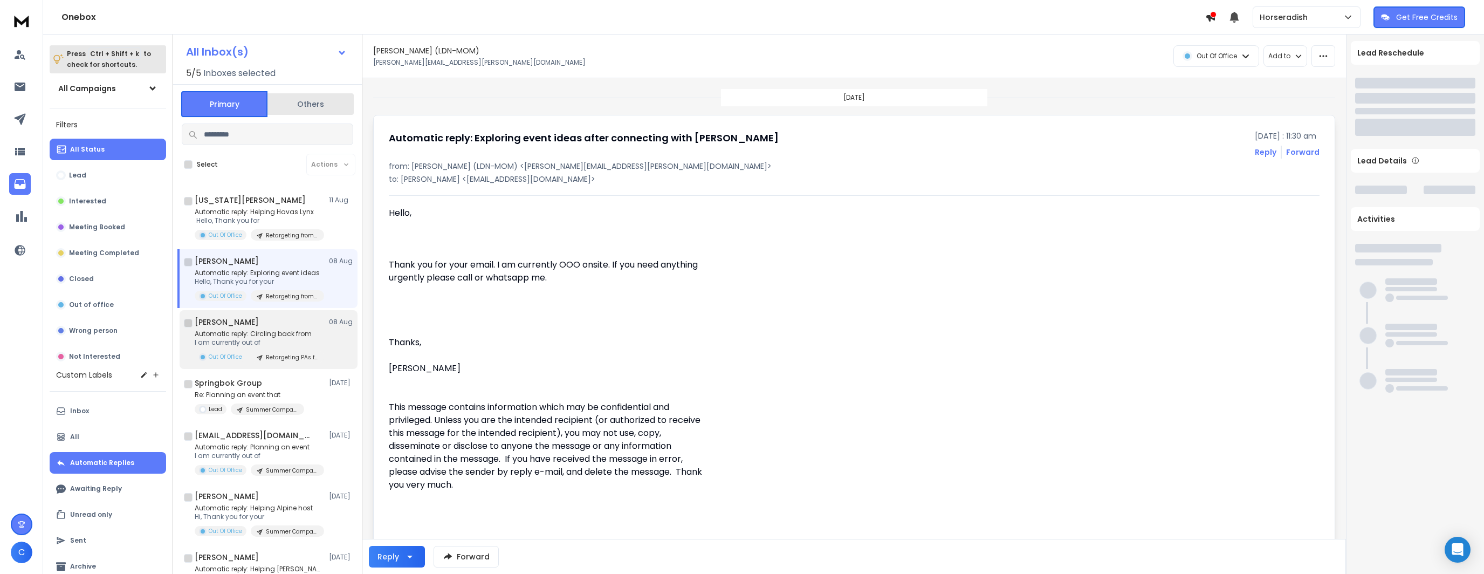
click at [276, 327] on div "Belinda Butt 08 Aug Automatic reply: Circling back from I am currently out of O…" at bounding box center [274, 340] width 159 height 46
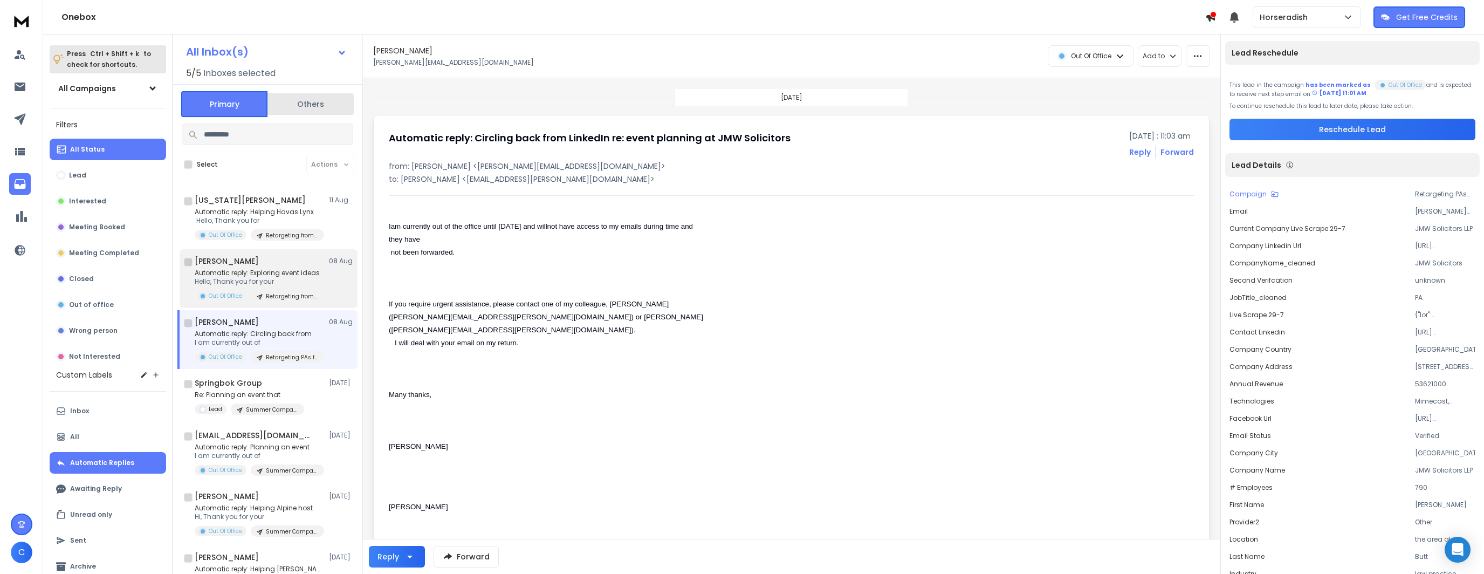
click at [282, 274] on p "Automatic reply: Exploring event ideas" at bounding box center [259, 273] width 129 height 9
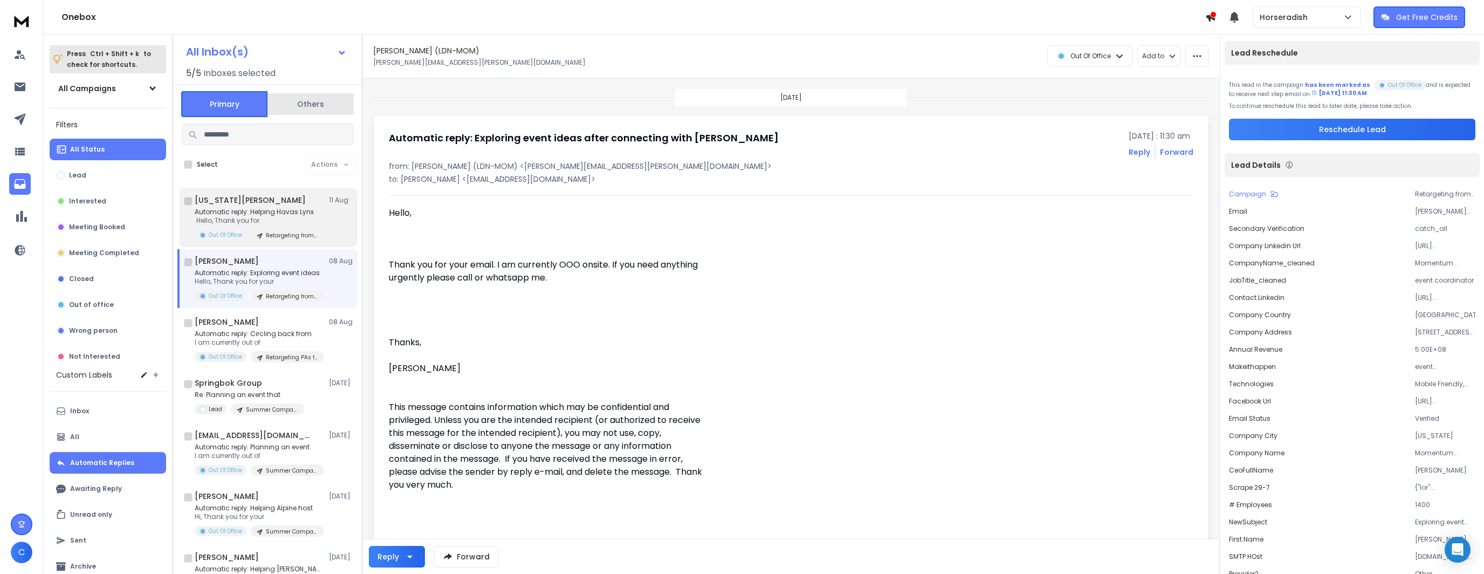
click at [297, 203] on div "Georgia James 11 Aug" at bounding box center [274, 200] width 159 height 11
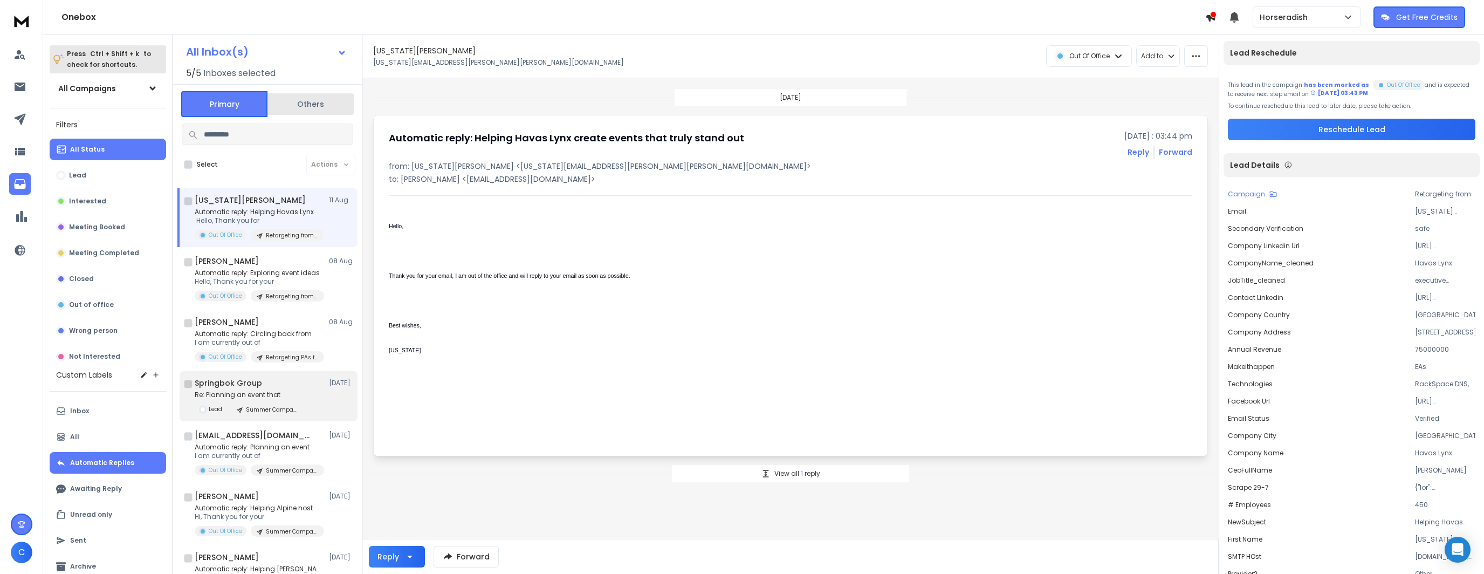
click at [247, 391] on p "Re: Planning an event that" at bounding box center [249, 394] width 109 height 9
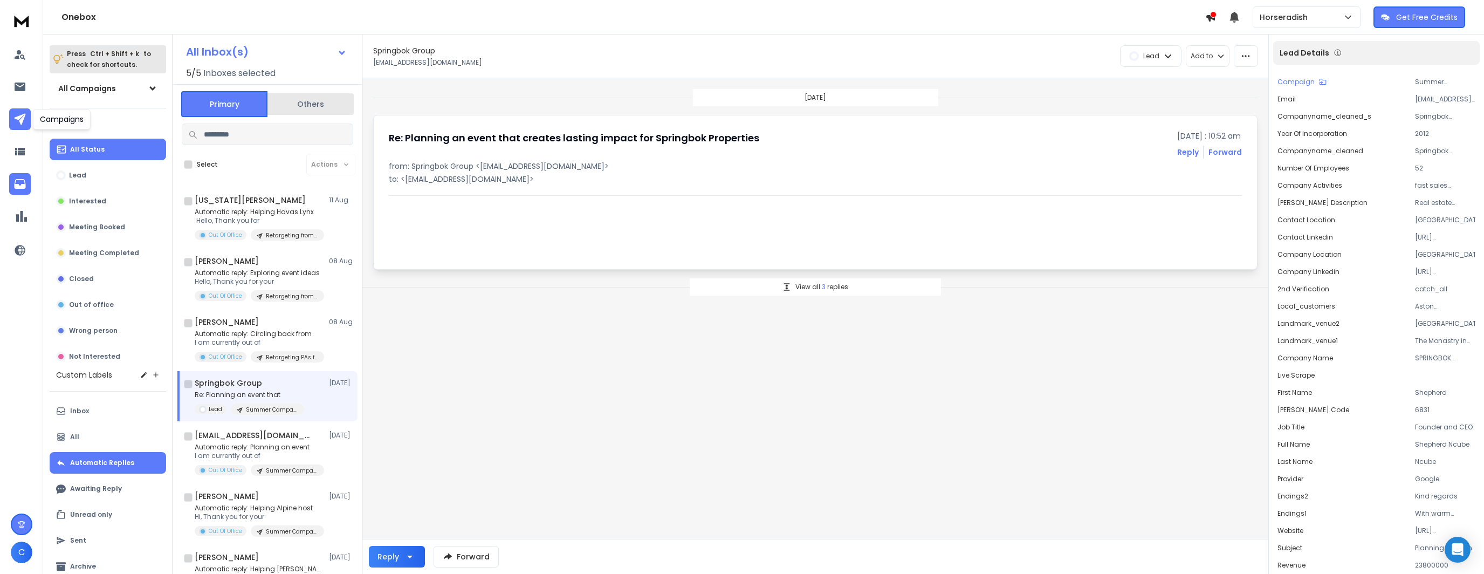
click at [11, 114] on link at bounding box center [20, 119] width 22 height 22
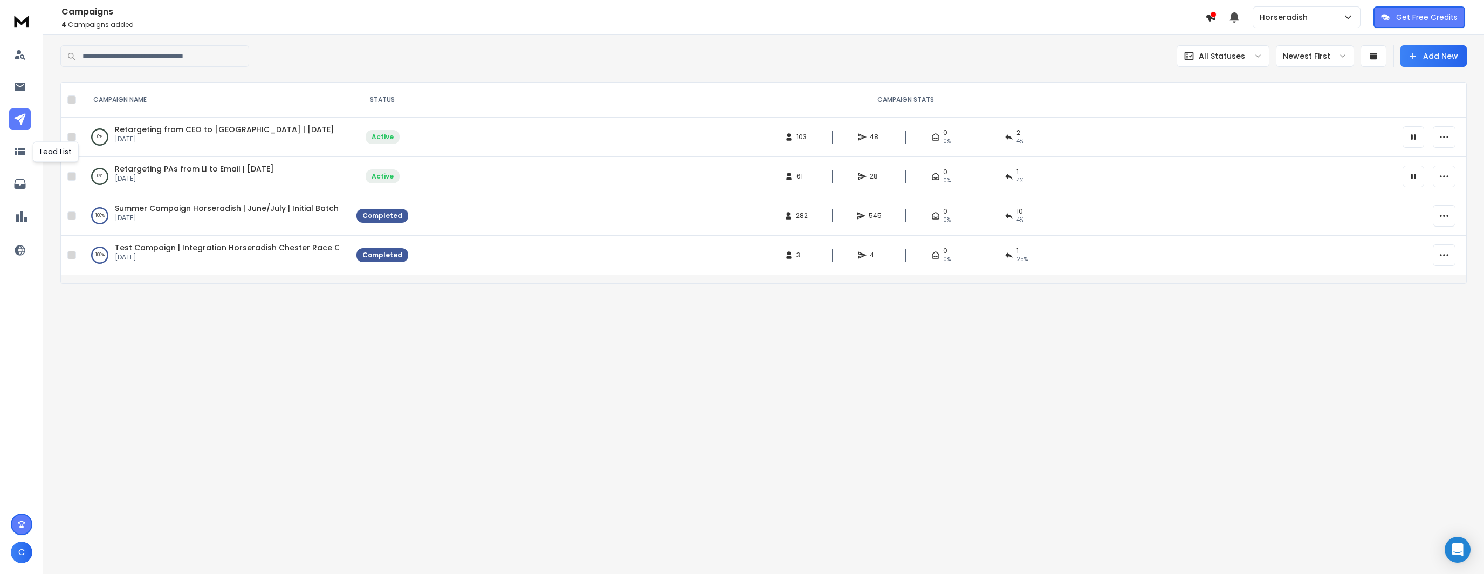
click at [39, 117] on div "C" at bounding box center [21, 287] width 43 height 574
click at [30, 117] on link at bounding box center [20, 119] width 22 height 22
